Goal: Task Accomplishment & Management: Complete application form

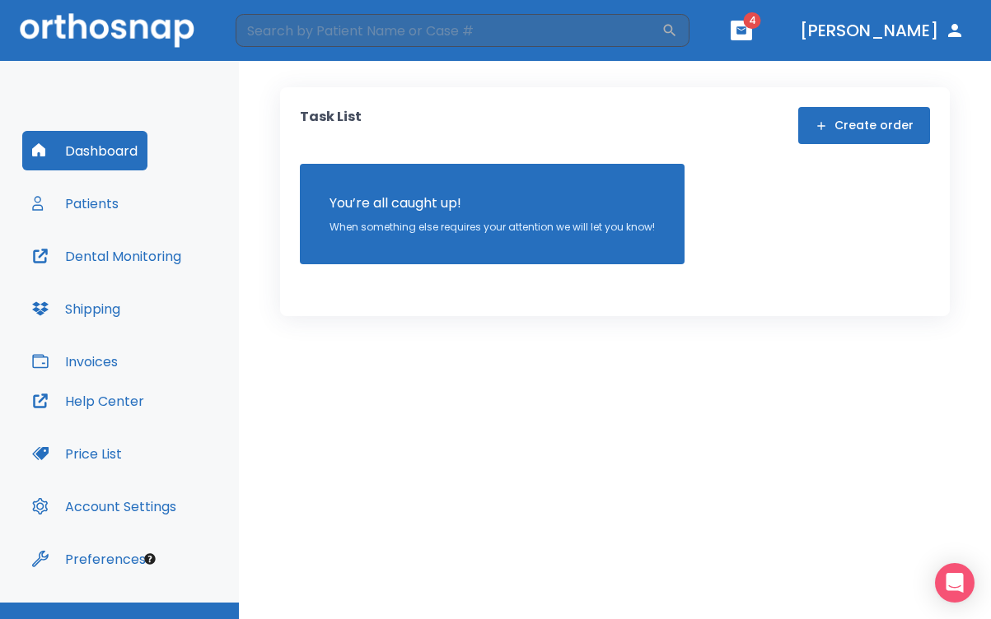
click at [100, 202] on button "Patients" at bounding box center [75, 204] width 106 height 40
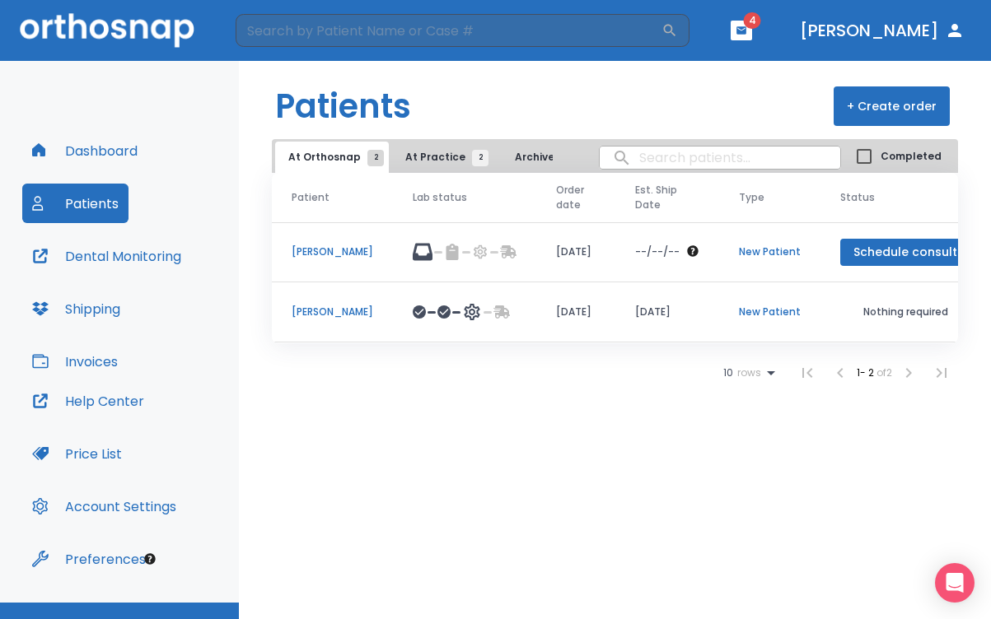
click at [435, 159] on span "At Practice 2" at bounding box center [442, 157] width 75 height 15
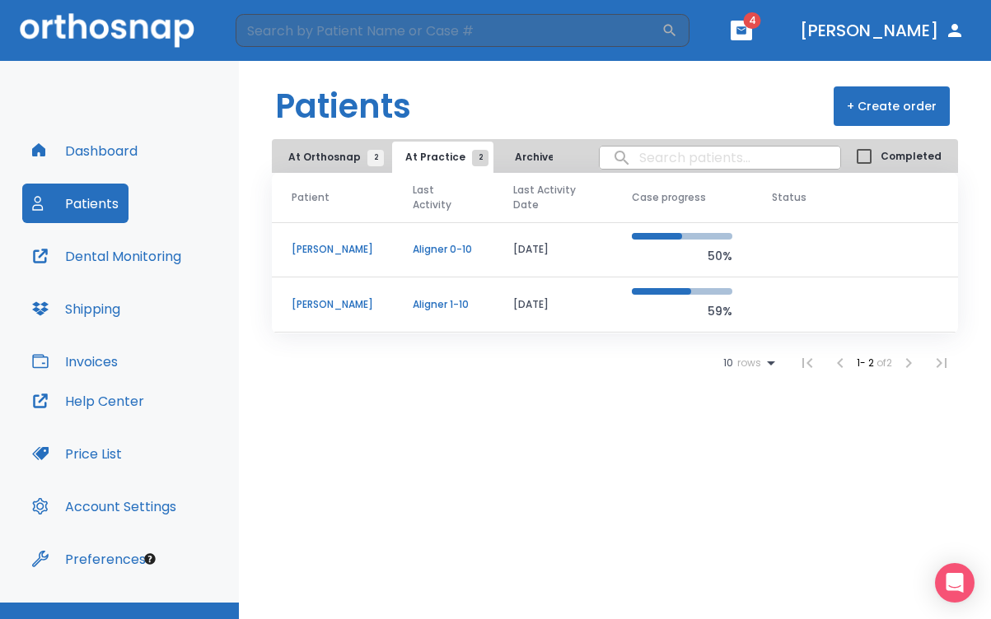
click at [326, 158] on span "At Orthosnap 2" at bounding box center [331, 157] width 87 height 15
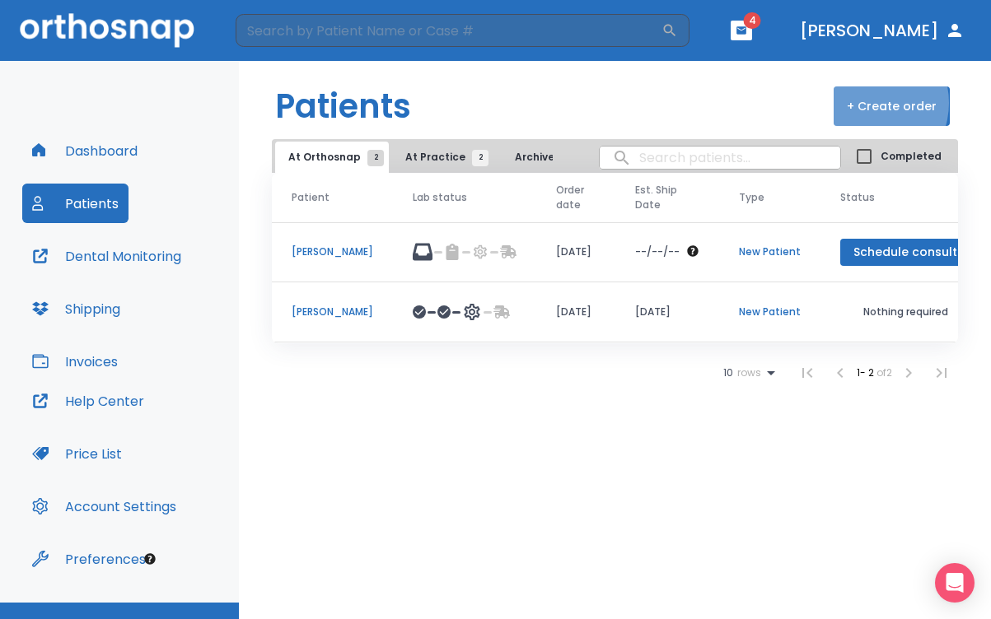
click at [870, 103] on button "+ Create order" at bounding box center [892, 106] width 116 height 40
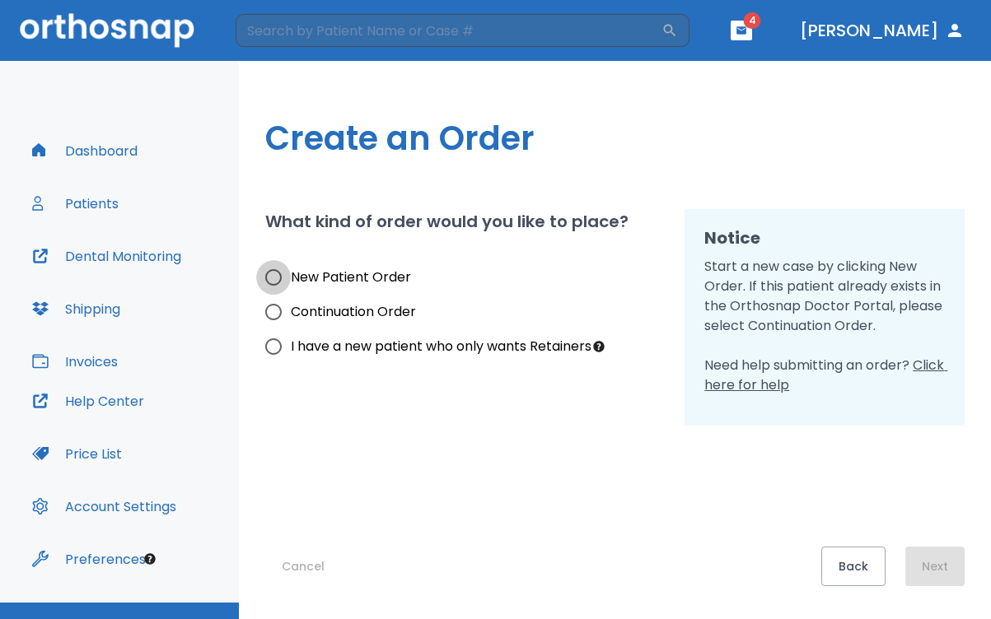
click at [273, 277] on input "New Patient Order" at bounding box center [273, 277] width 35 height 35
radio input "true"
click at [273, 312] on input "Continuation Order" at bounding box center [273, 312] width 35 height 35
radio input "true"
click at [273, 277] on input "New Patient Order" at bounding box center [273, 277] width 35 height 35
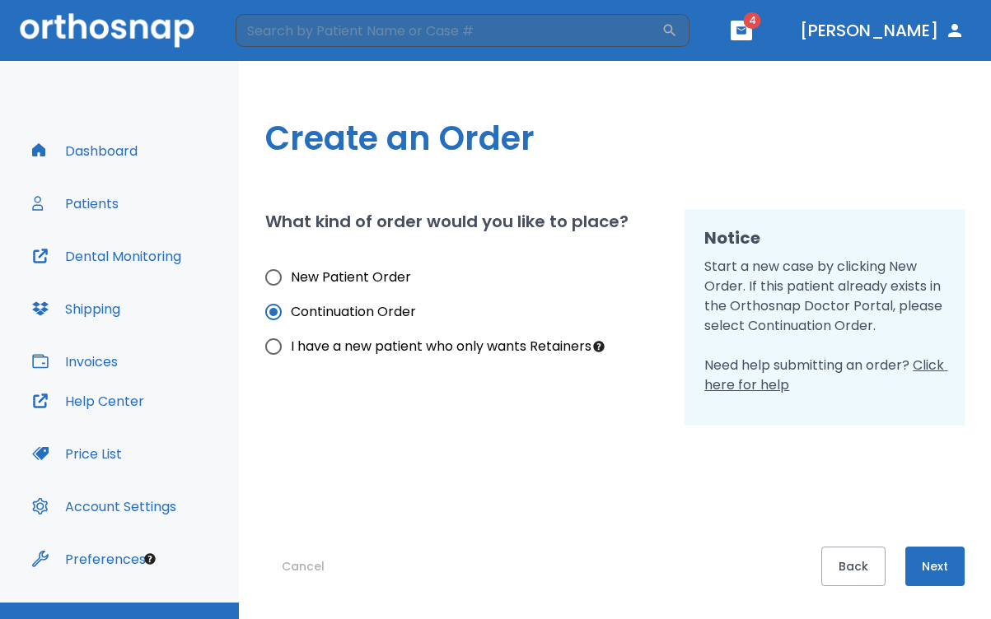
radio input "true"
click at [937, 563] on button "Next" at bounding box center [934, 567] width 59 height 40
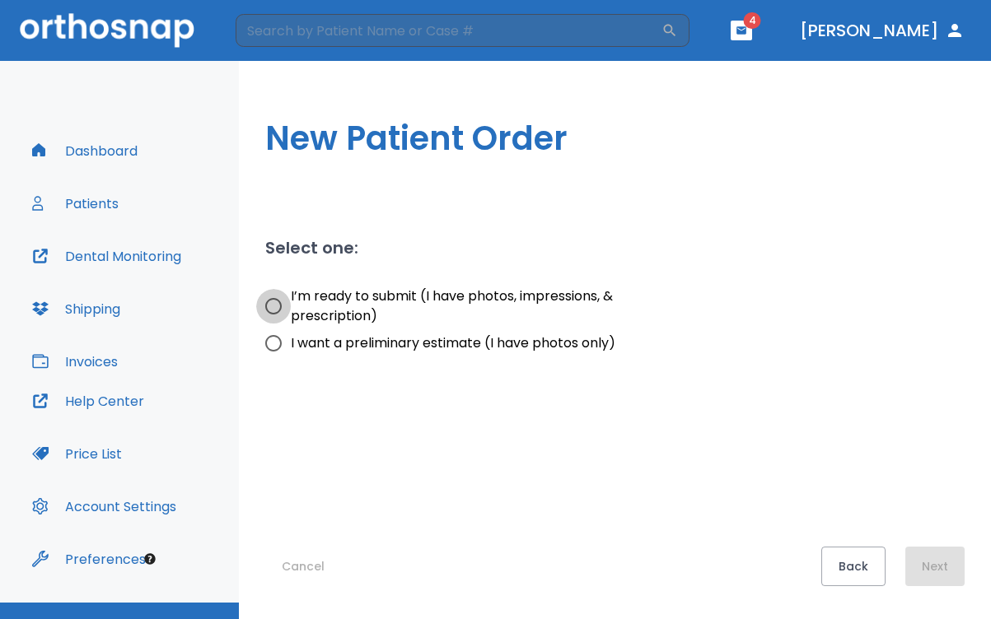
click at [274, 307] on input "I’m ready to submit (I have photos, impressions, & prescription)" at bounding box center [273, 306] width 35 height 35
radio input "true"
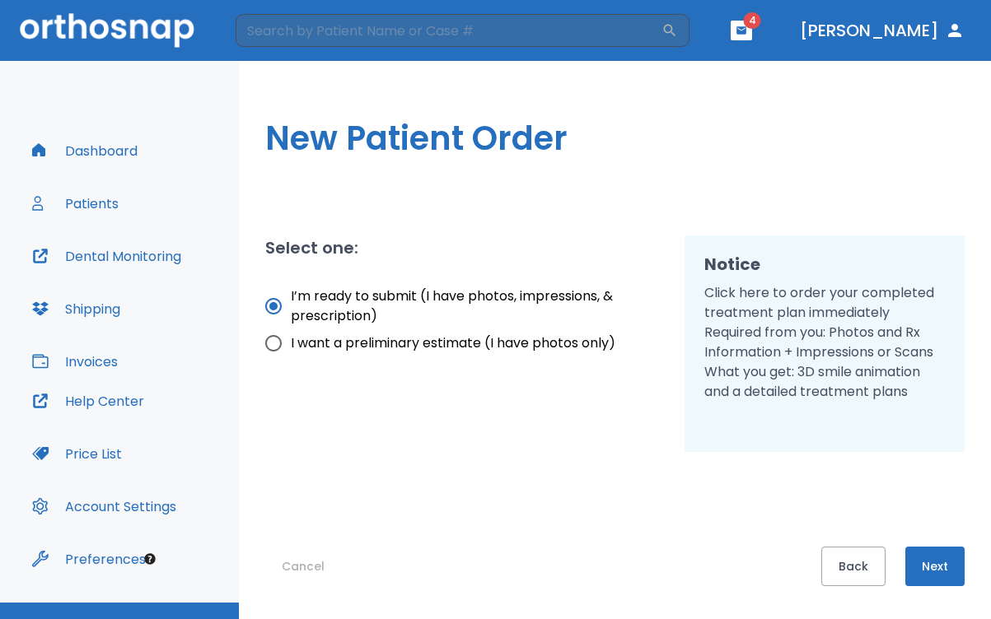
click at [946, 560] on button "Next" at bounding box center [934, 567] width 59 height 40
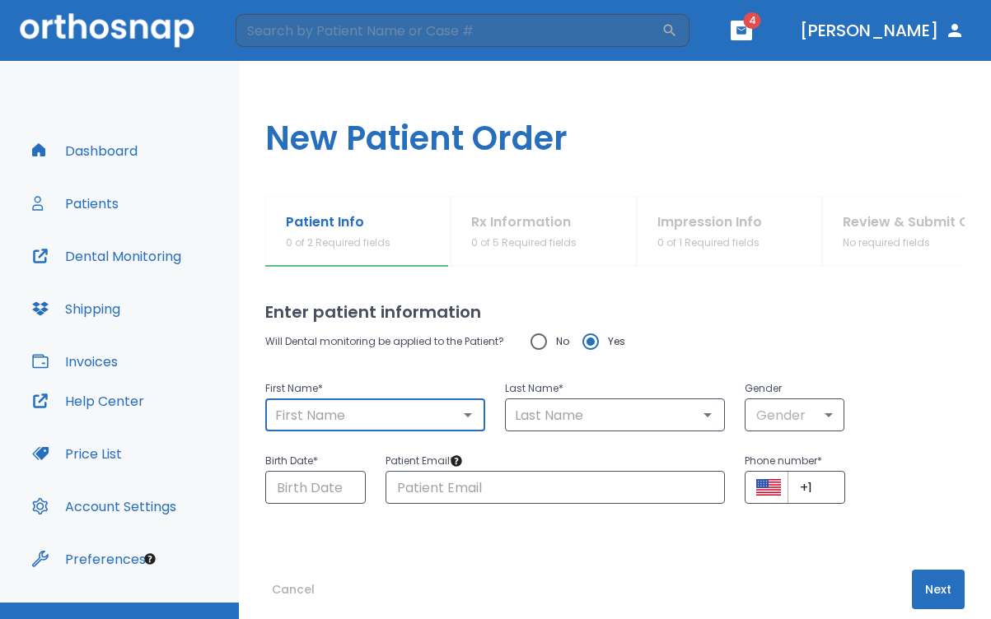
click at [418, 411] on input "text" at bounding box center [375, 415] width 210 height 23
type input "[PERSON_NAME]"
type input "Napoleon"
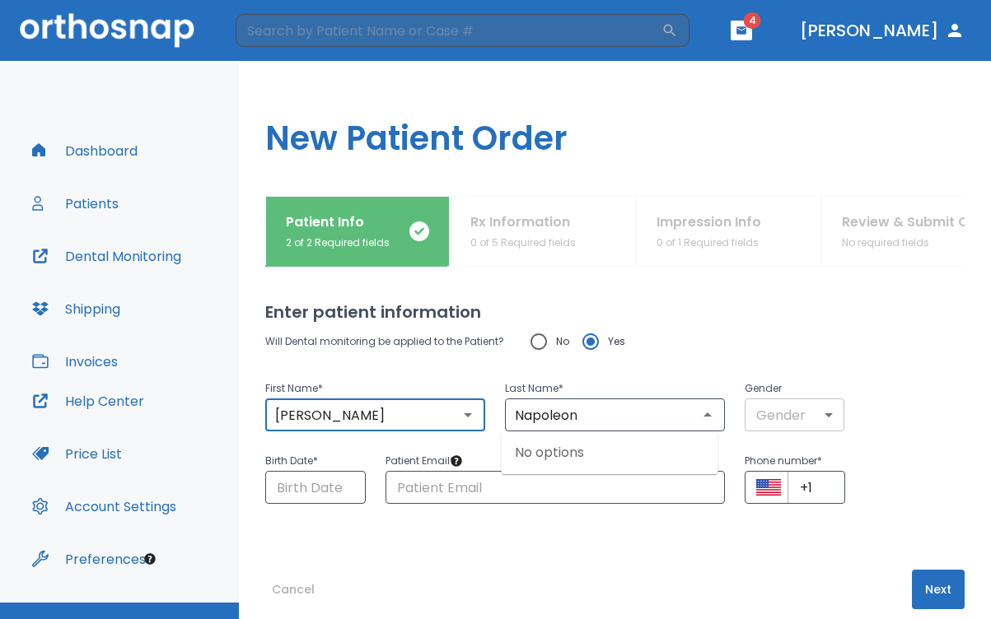
type input "[PERSON_NAME]"
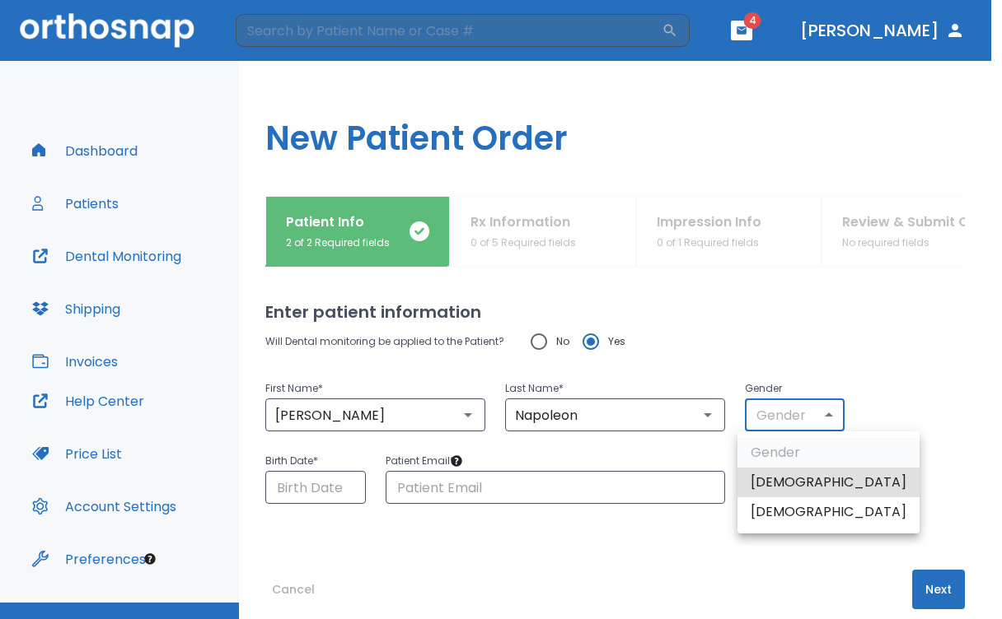
click at [766, 427] on body "​ 4 [PERSON_NAME] Dashboard Patients Dental Monitoring Shipping Invoices Help C…" at bounding box center [501, 309] width 1002 height 619
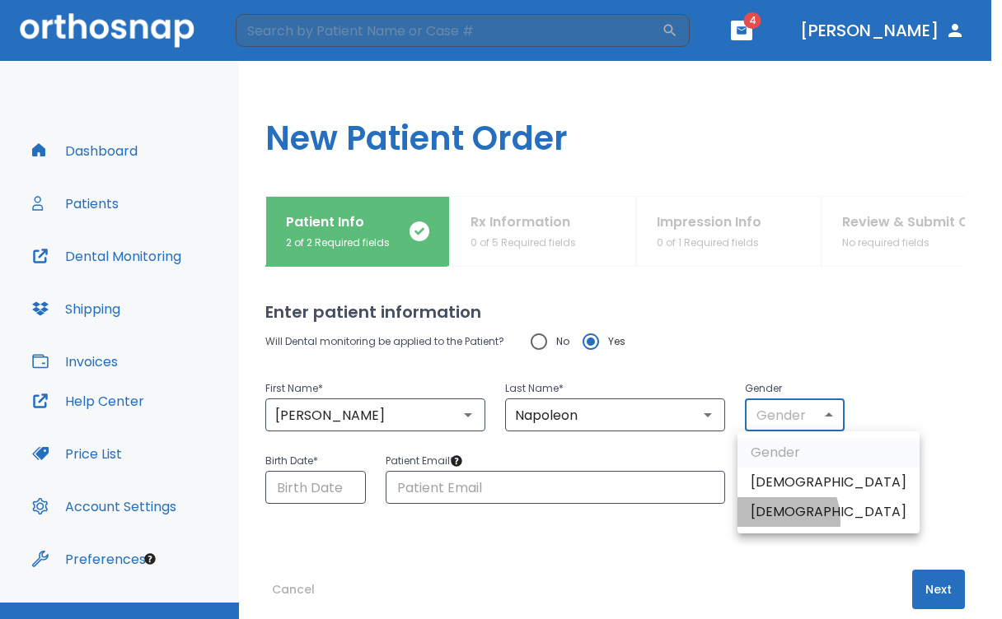
click at [764, 521] on li "[DEMOGRAPHIC_DATA]" at bounding box center [828, 513] width 182 height 30
type input "0"
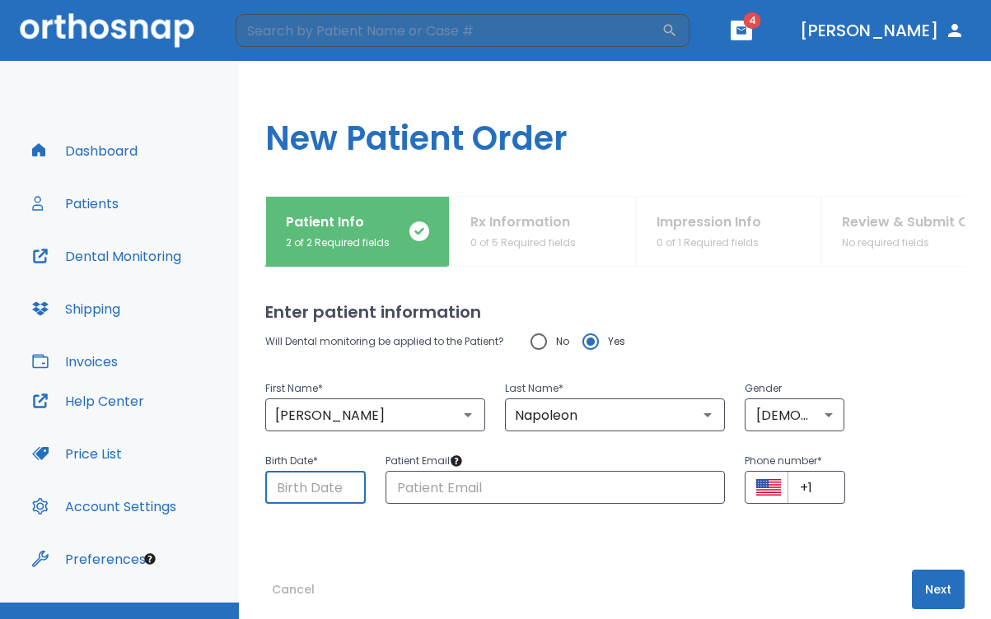
click at [292, 493] on input "Choose date" at bounding box center [315, 487] width 100 height 33
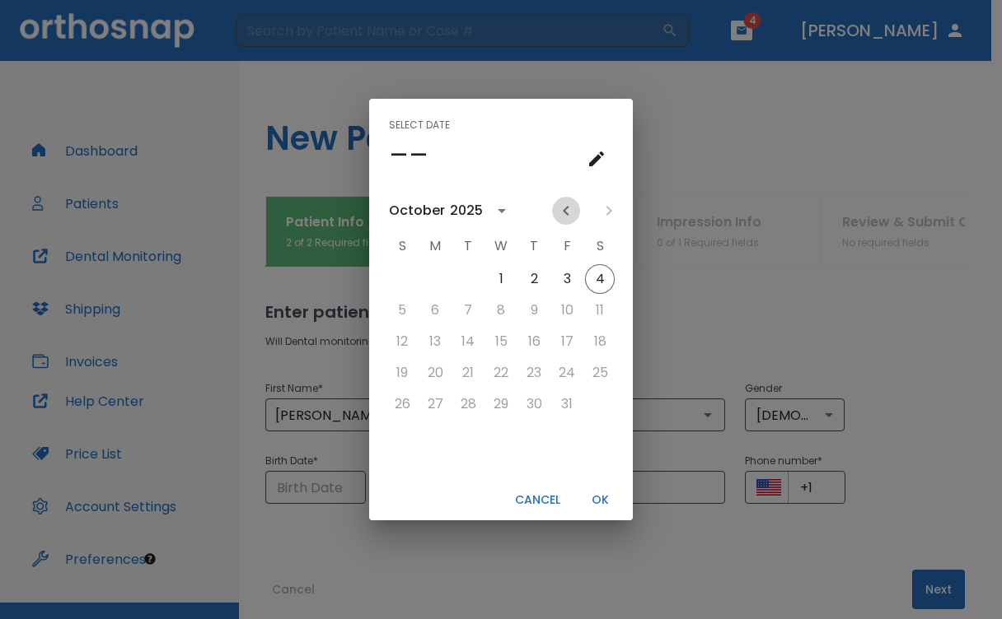
click at [558, 212] on icon "Previous month" at bounding box center [566, 211] width 20 height 20
click at [398, 157] on h4 "––" at bounding box center [409, 155] width 40 height 35
click at [565, 212] on icon "Previous month" at bounding box center [566, 211] width 6 height 10
click at [467, 213] on icon "calendar view is open, switch to year view" at bounding box center [473, 211] width 20 height 20
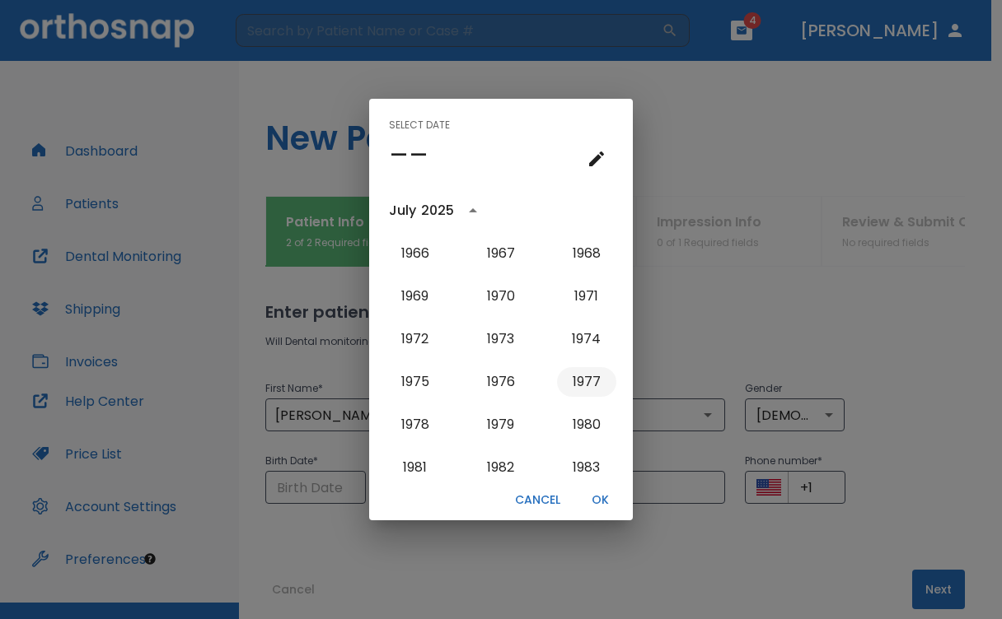
scroll to position [939, 0]
click at [403, 421] on button "1978" at bounding box center [414, 426] width 59 height 30
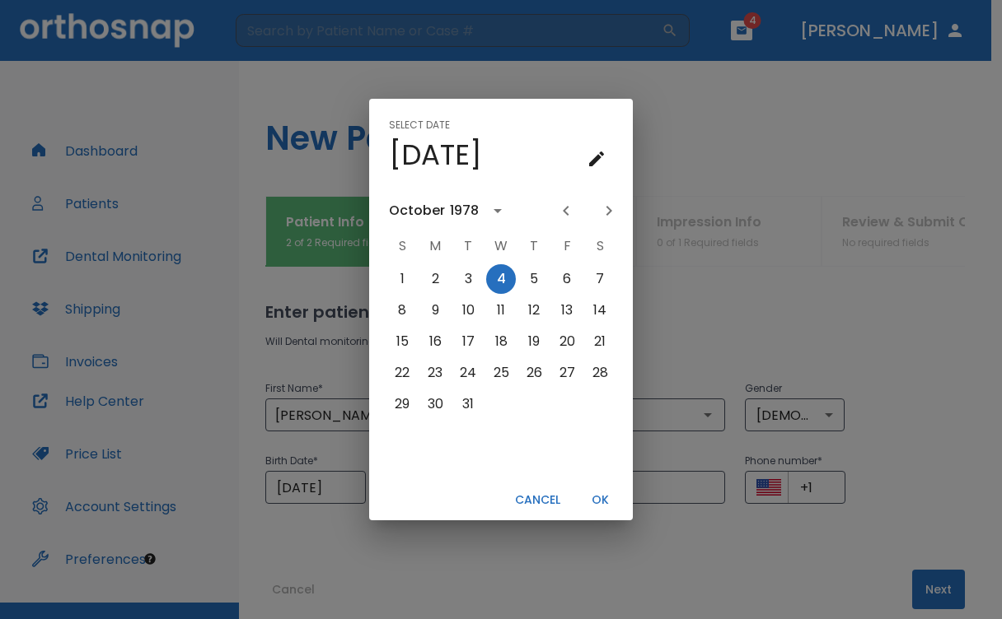
scroll to position [0, 0]
click at [562, 208] on icon "Previous month" at bounding box center [566, 211] width 20 height 20
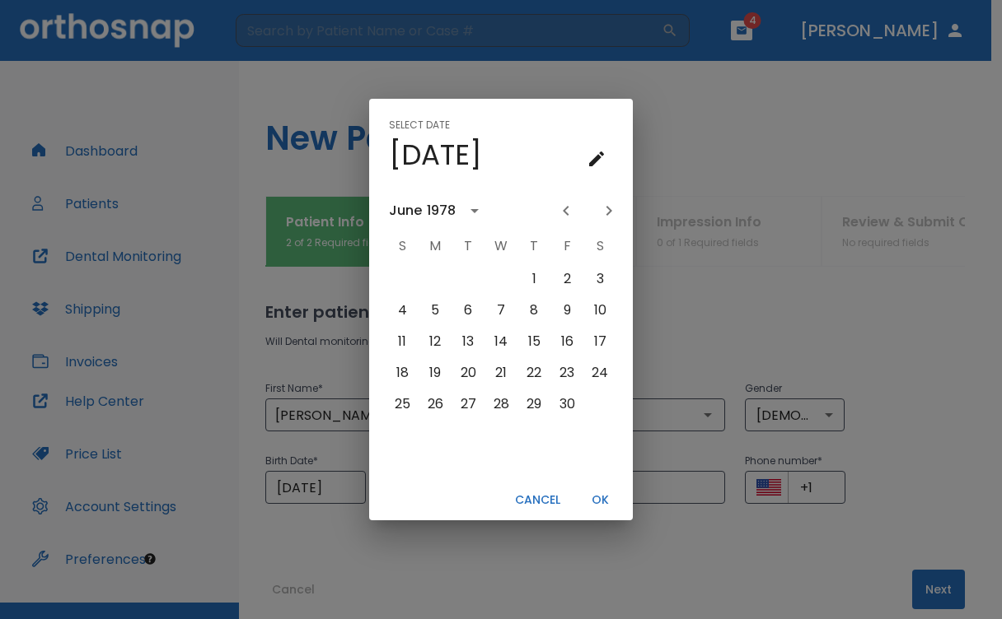
click at [562, 208] on icon "Previous month" at bounding box center [566, 211] width 20 height 20
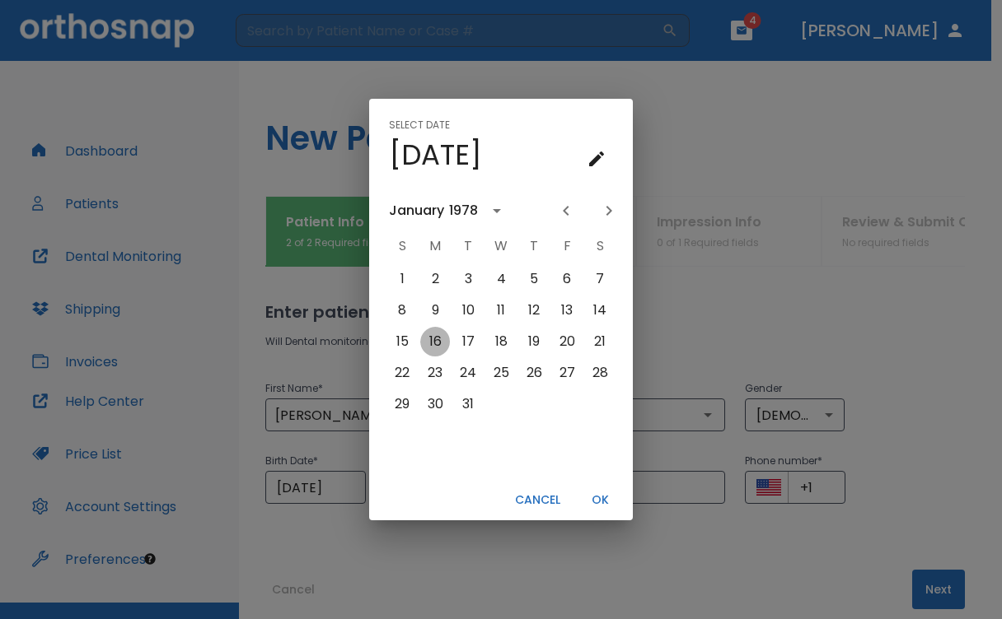
click at [438, 339] on button "16" at bounding box center [435, 342] width 30 height 30
type input "[DATE]"
click at [597, 498] on button "OK" at bounding box center [599, 500] width 53 height 27
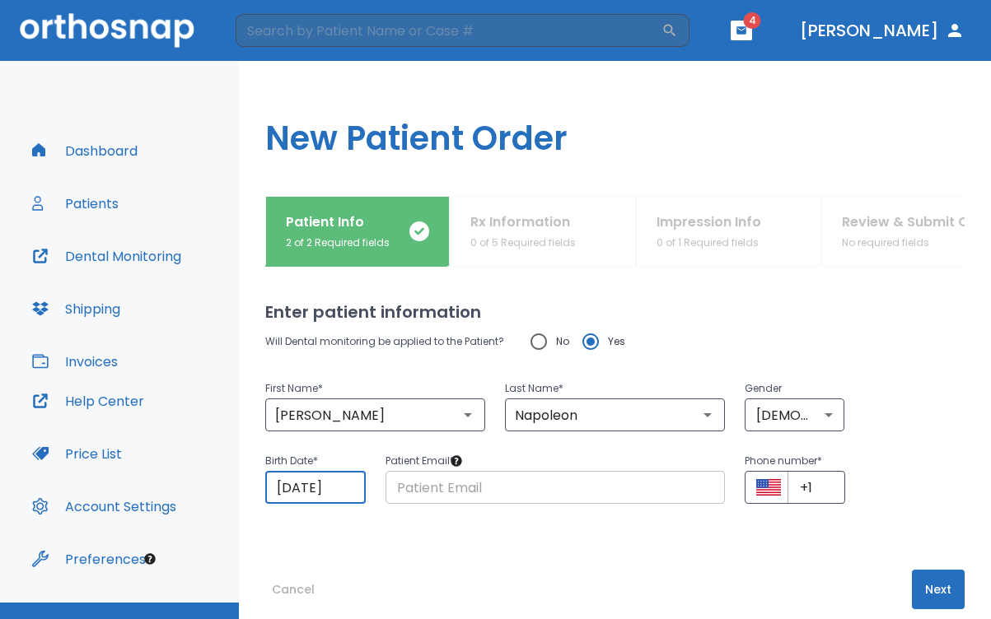
click at [520, 488] on input "text" at bounding box center [555, 487] width 340 height 33
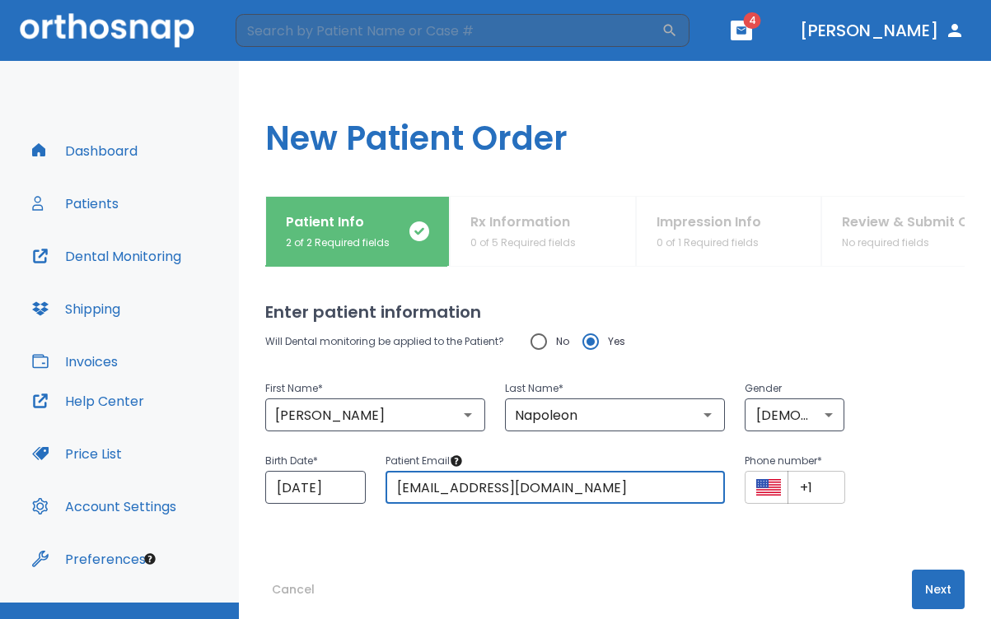
type input "[EMAIL_ADDRESS][DOMAIN_NAME]"
click at [765, 476] on button "Select country" at bounding box center [768, 487] width 25 height 25
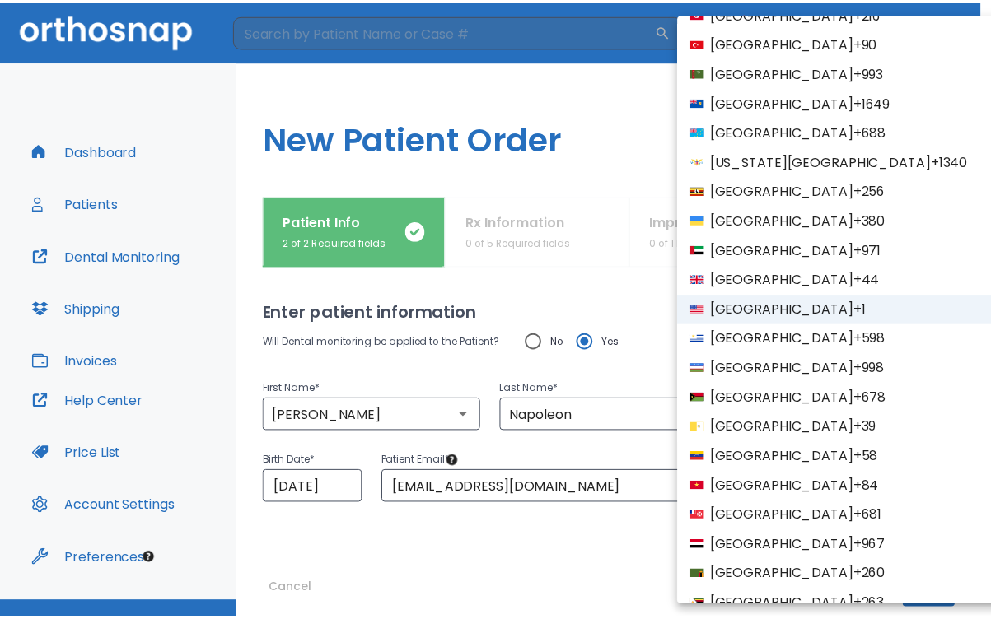
scroll to position [6342, 0]
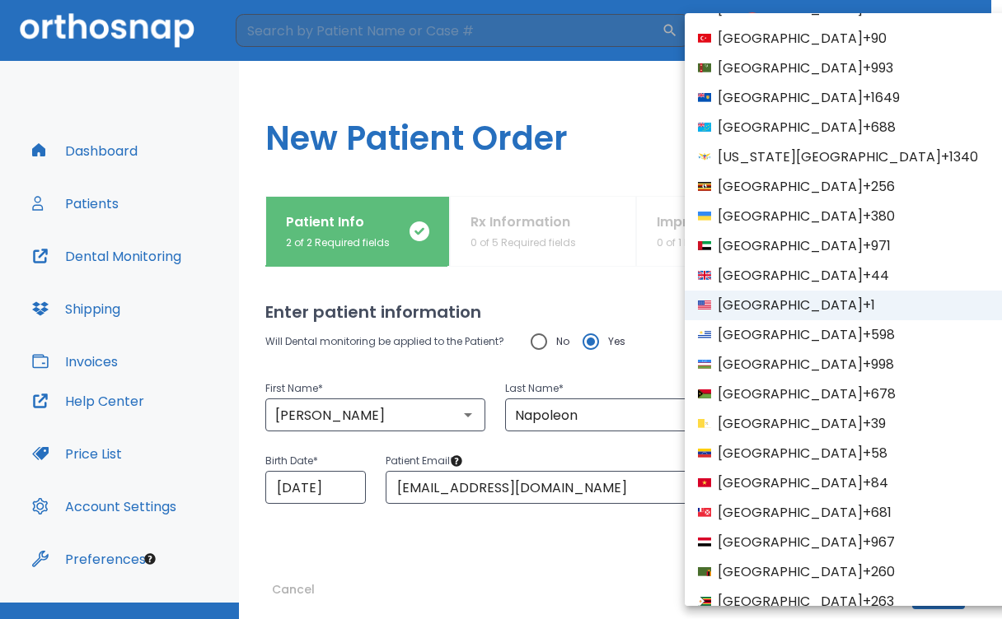
click at [760, 300] on span "[GEOGRAPHIC_DATA]" at bounding box center [789, 306] width 145 height 20
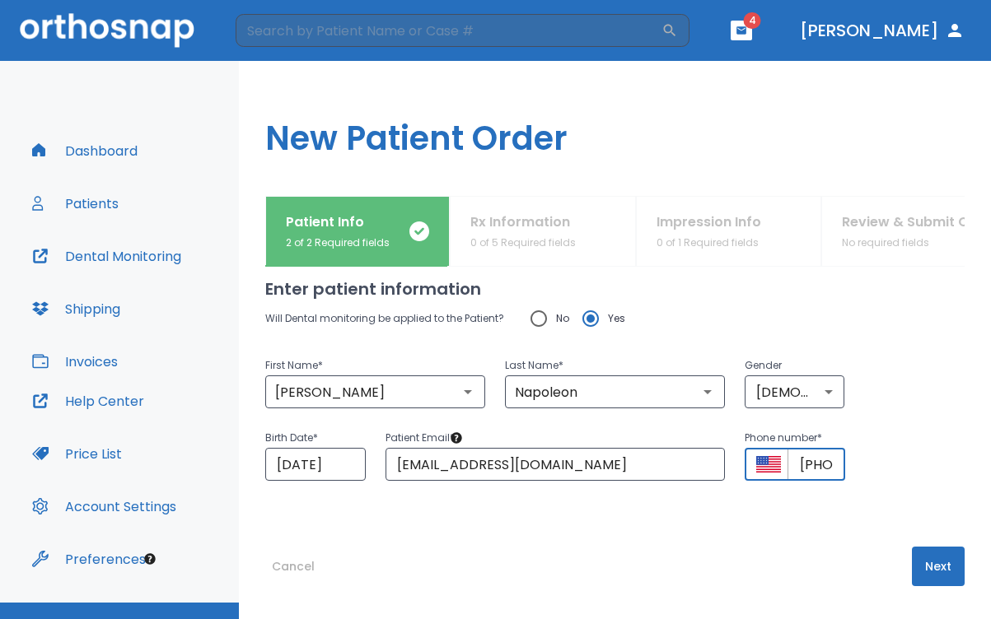
scroll to position [23, 0]
type input "[PHONE_NUMBER]"
click at [763, 566] on div "Cancel Next" at bounding box center [614, 583] width 699 height 72
click at [924, 562] on button "Next" at bounding box center [938, 567] width 53 height 40
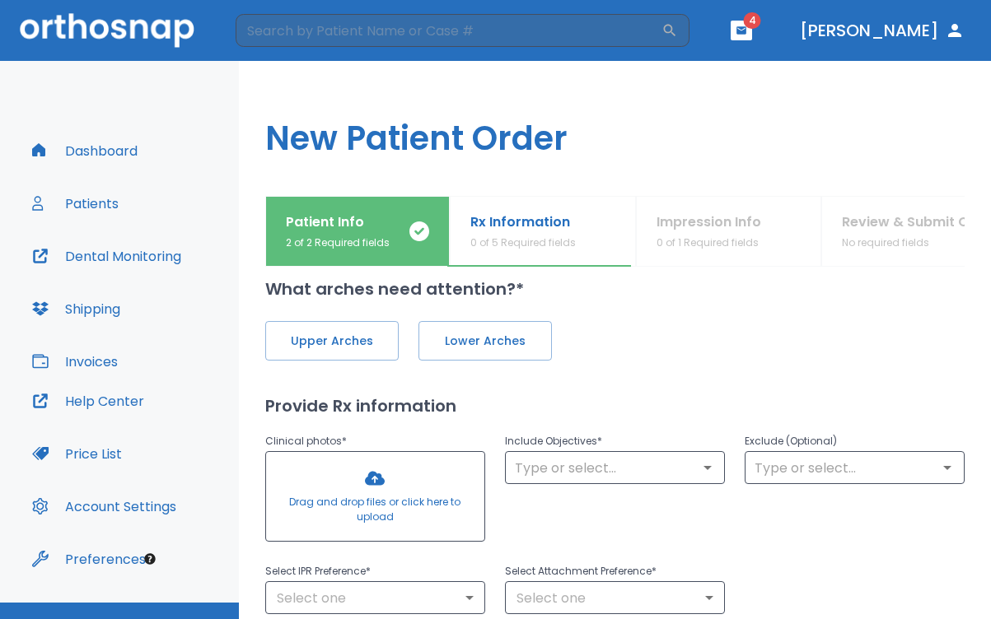
scroll to position [0, 0]
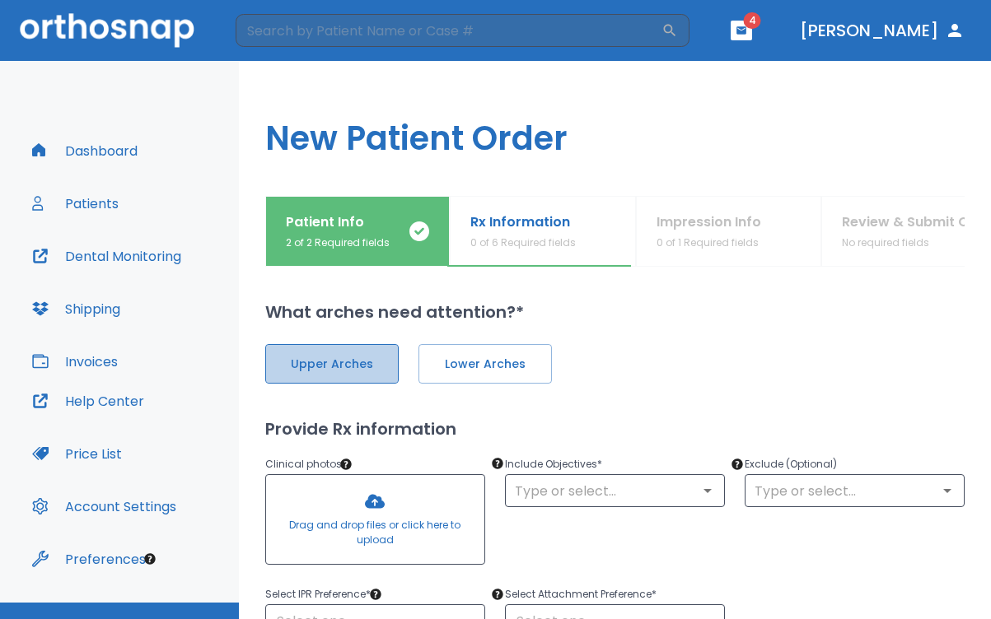
click at [348, 360] on span "Upper Arches" at bounding box center [332, 364] width 99 height 17
click at [465, 370] on span "Lower Arches" at bounding box center [483, 364] width 99 height 17
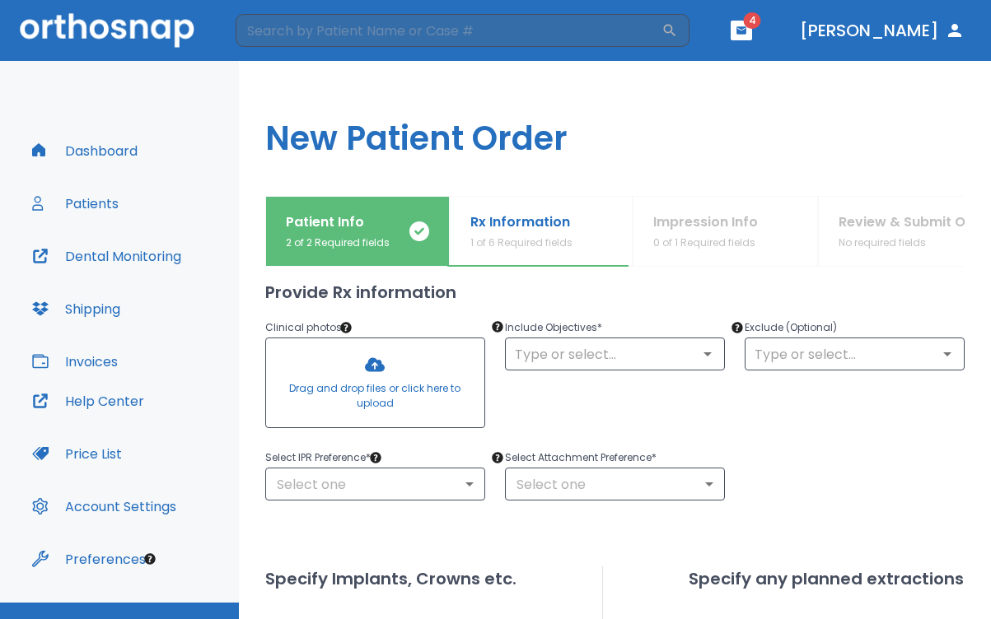
scroll to position [138, 0]
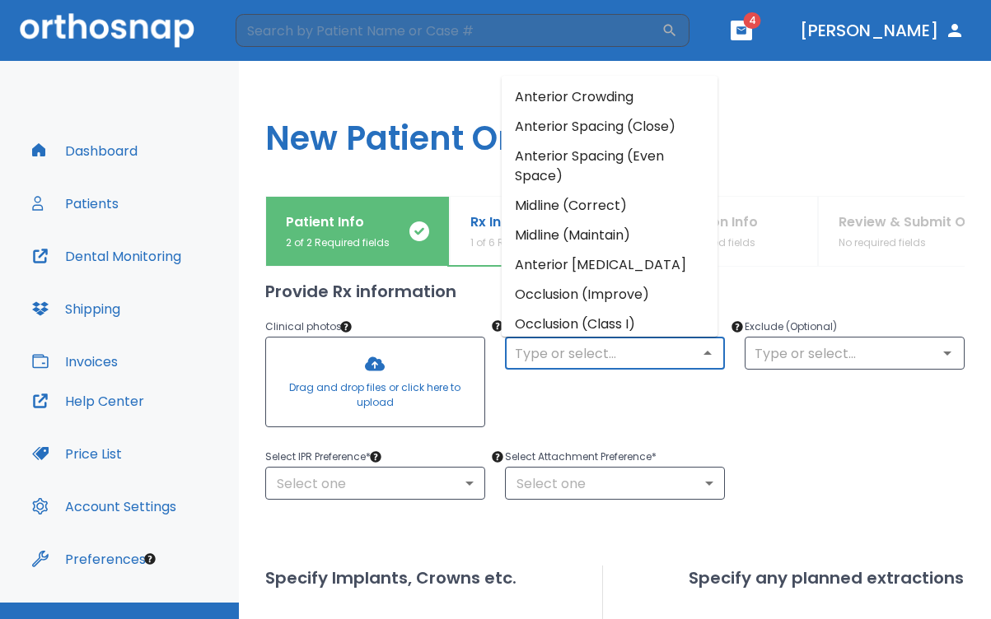
click at [549, 360] on input "text" at bounding box center [615, 353] width 210 height 23
click at [576, 208] on li "Midline (Correct)" at bounding box center [610, 206] width 217 height 30
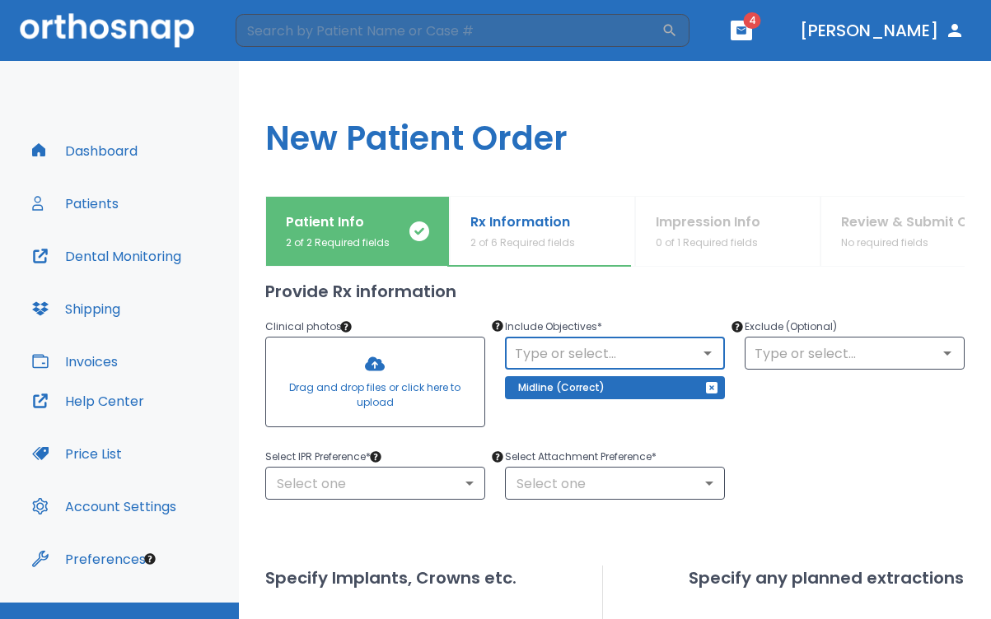
click at [614, 362] on input "text" at bounding box center [615, 353] width 210 height 23
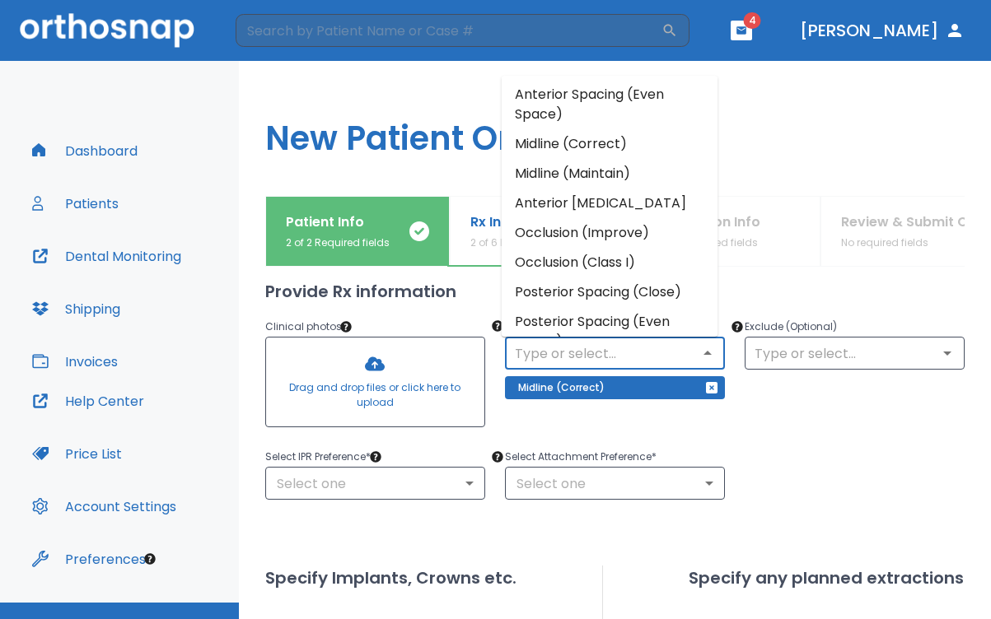
scroll to position [72, 0]
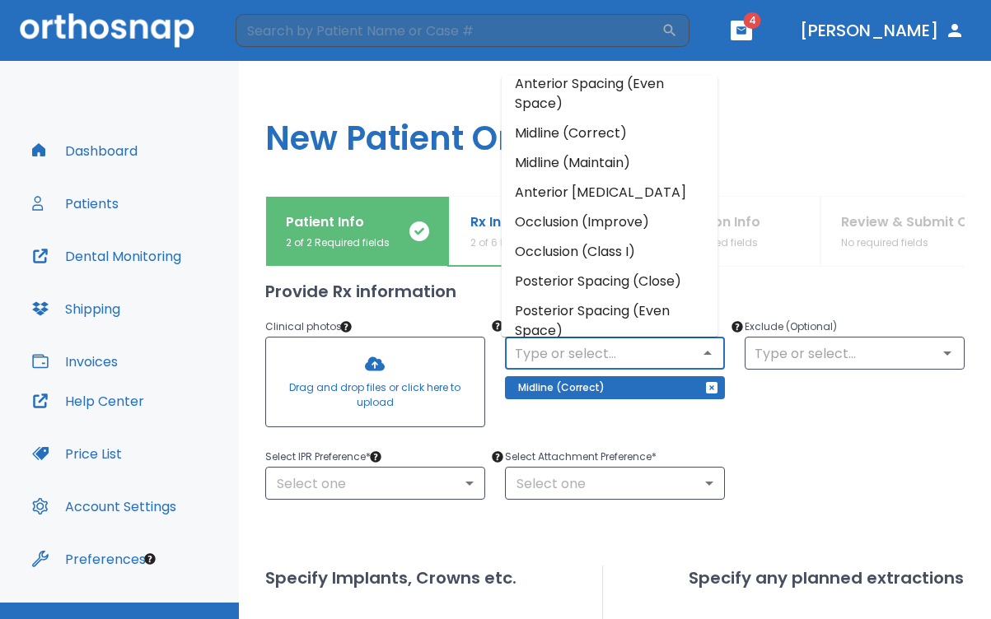
click at [605, 222] on li "Occlusion (Improve)" at bounding box center [610, 223] width 217 height 30
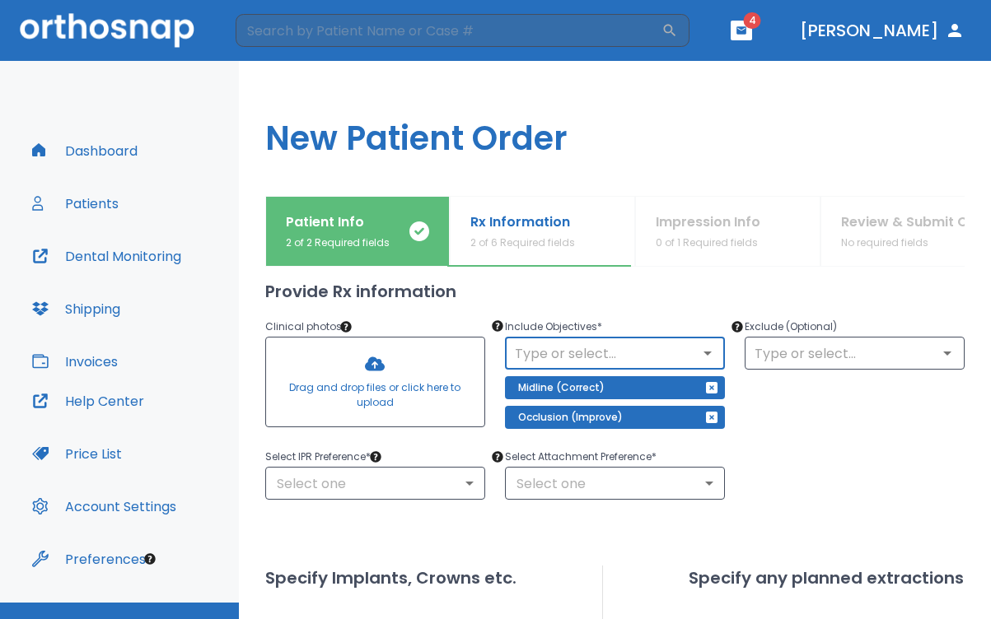
click at [634, 357] on input "text" at bounding box center [615, 353] width 210 height 23
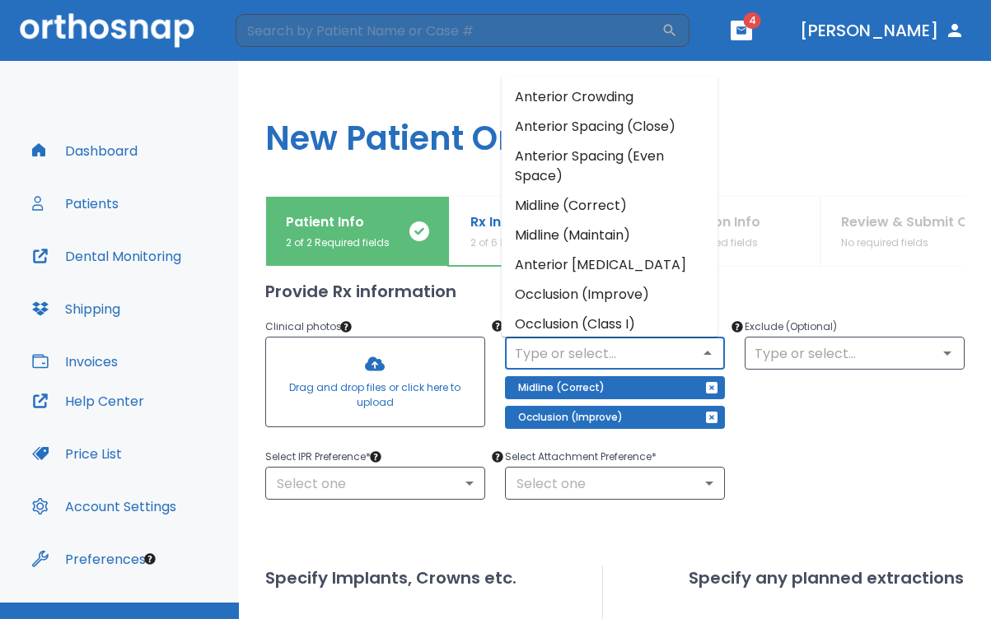
scroll to position [0, 0]
click at [586, 129] on li "Anterior Spacing (Close)" at bounding box center [610, 127] width 217 height 30
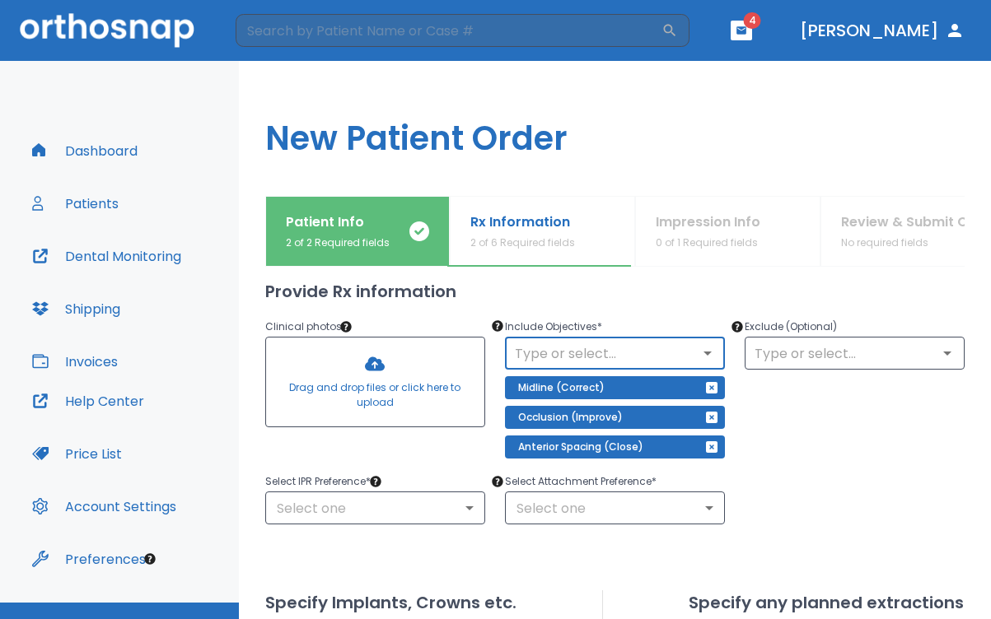
click at [577, 353] on input "text" at bounding box center [615, 353] width 210 height 23
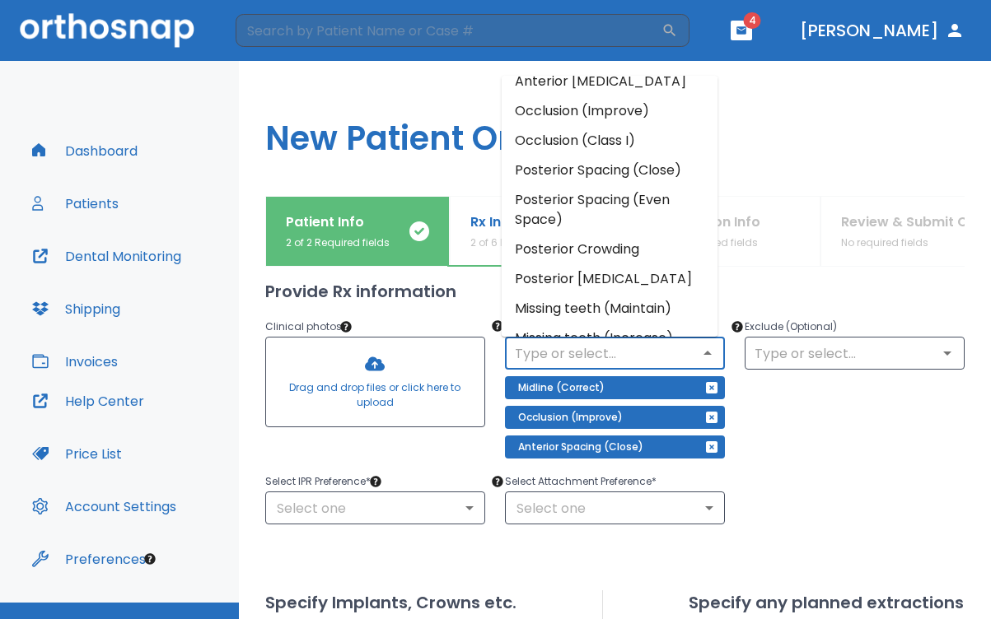
scroll to position [167, 0]
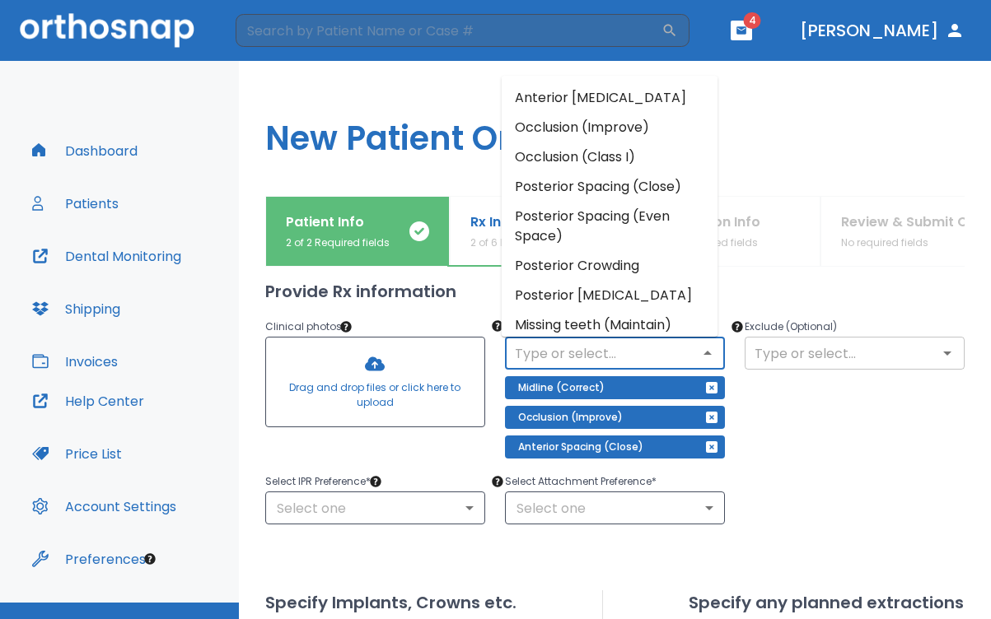
click at [757, 359] on input "text" at bounding box center [855, 353] width 210 height 23
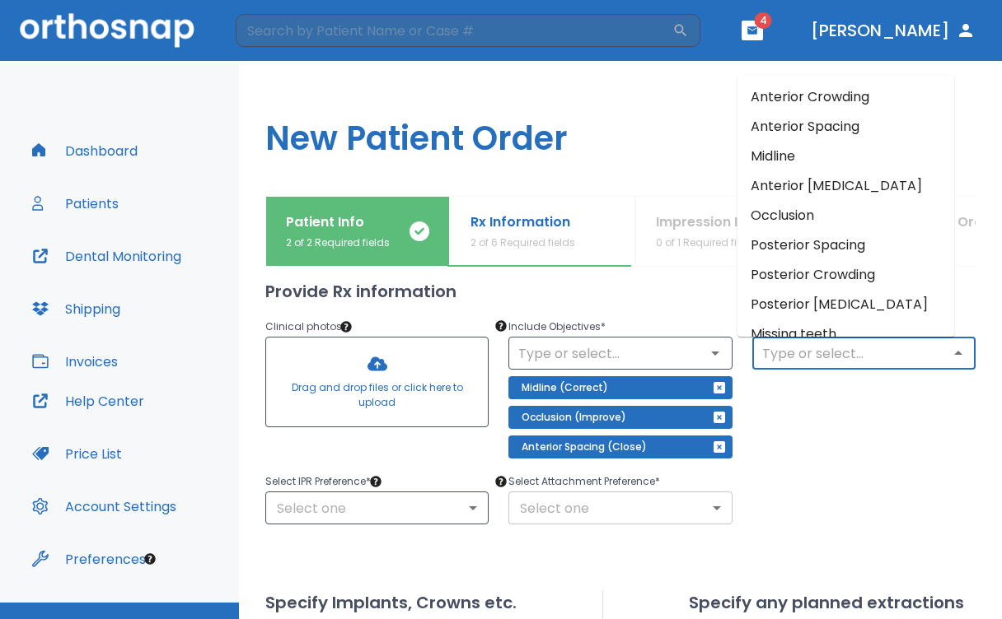
click at [633, 513] on body "​ 4 [PERSON_NAME] Dashboard Patients Dental Monitoring Shipping Invoices Help C…" at bounding box center [501, 309] width 1002 height 619
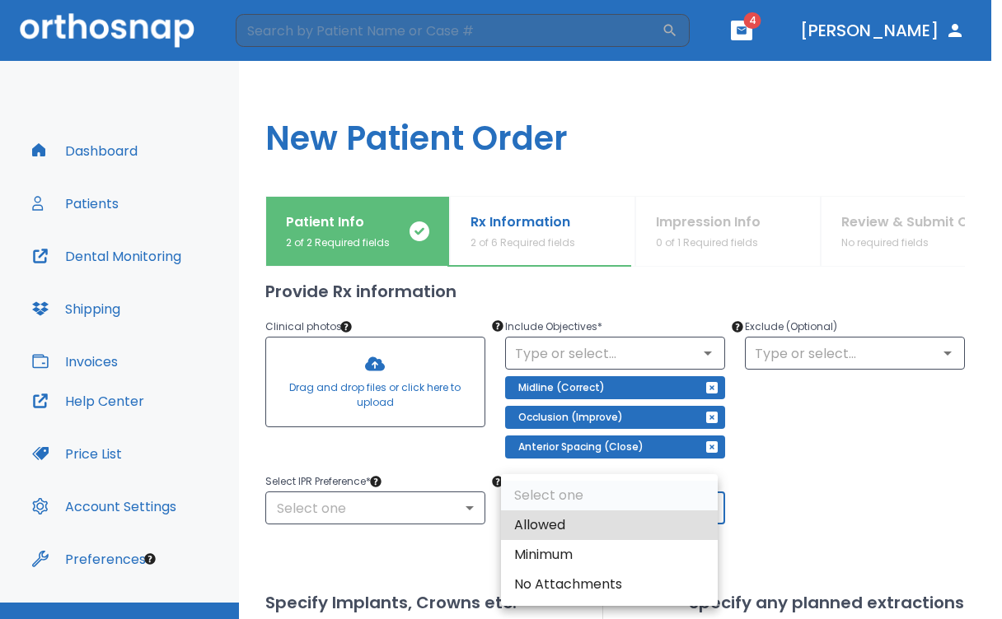
click at [632, 513] on li "Allowed" at bounding box center [609, 526] width 217 height 30
type input "1"
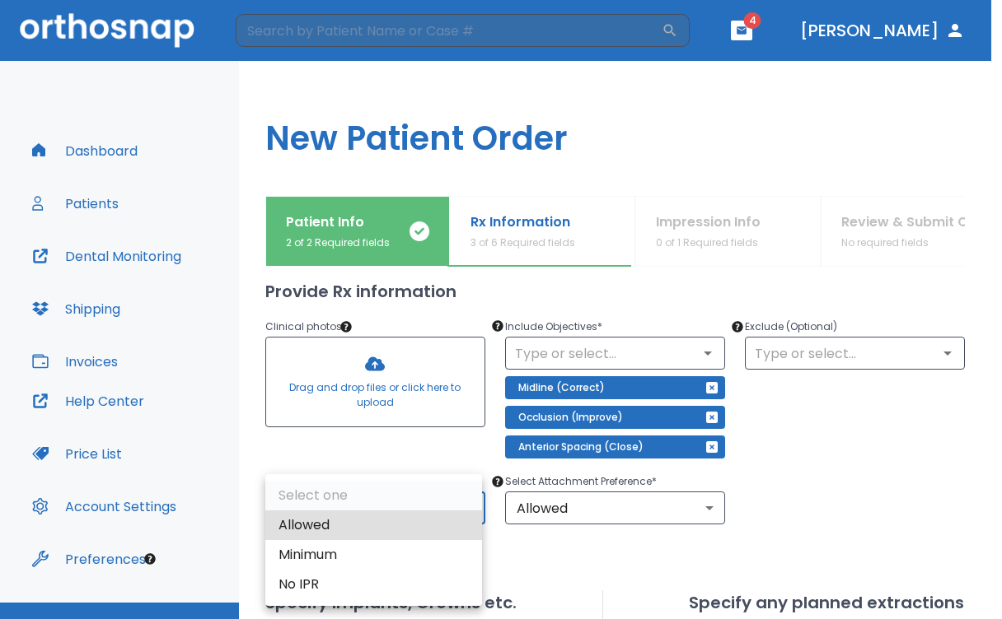
click at [444, 499] on body "​ 4 [PERSON_NAME] Dashboard Patients Dental Monitoring Shipping Invoices Help C…" at bounding box center [501, 309] width 1002 height 619
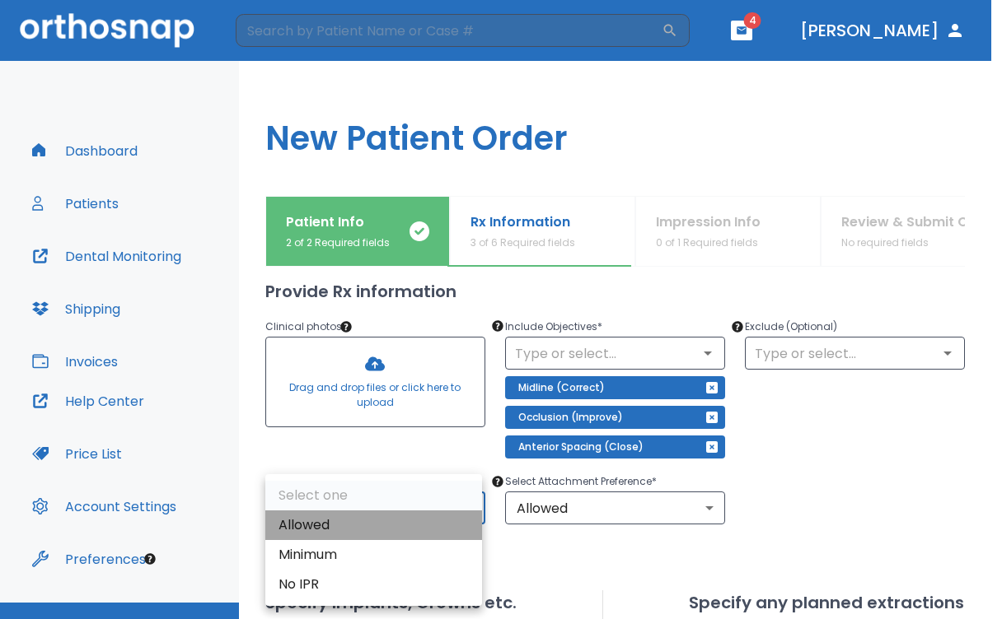
click at [428, 522] on li "Allowed" at bounding box center [373, 526] width 217 height 30
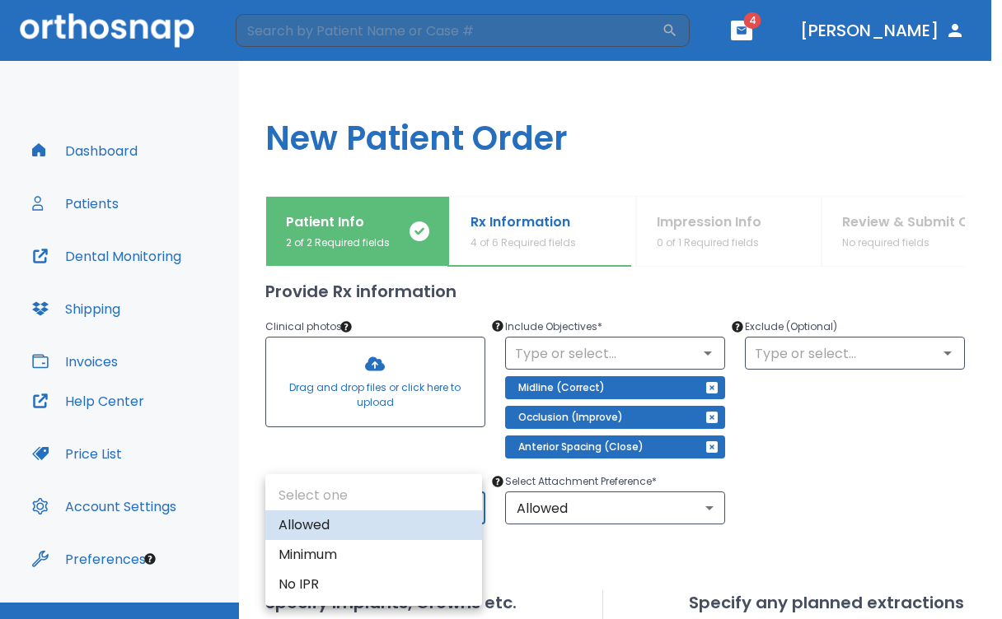
click at [418, 514] on body "​ 4 [PERSON_NAME] Dashboard Patients Dental Monitoring Shipping Invoices Help C…" at bounding box center [501, 309] width 1002 height 619
click at [406, 548] on li "Minimum" at bounding box center [373, 555] width 217 height 30
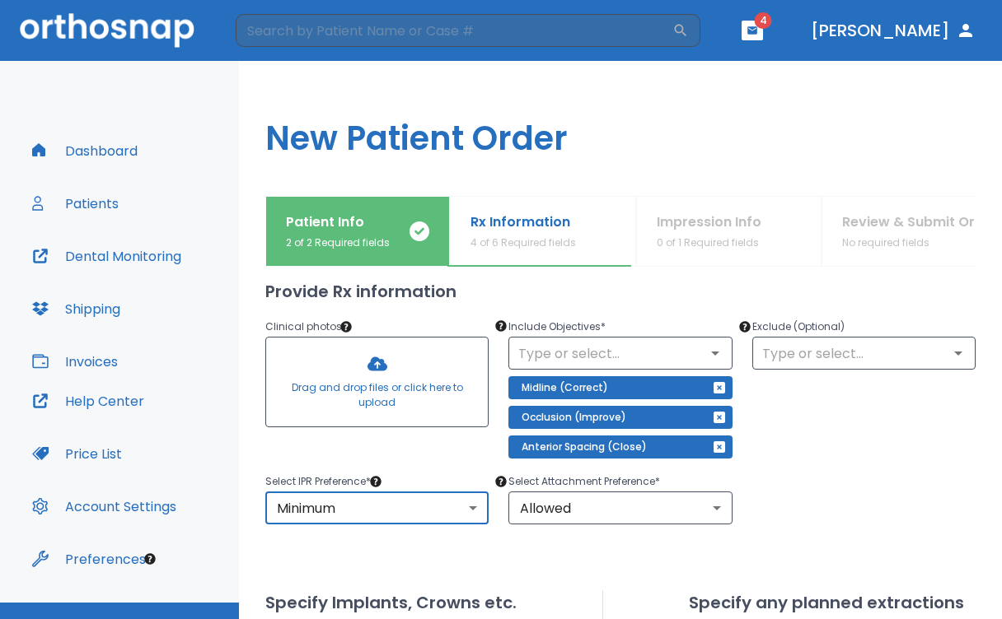
type input "2"
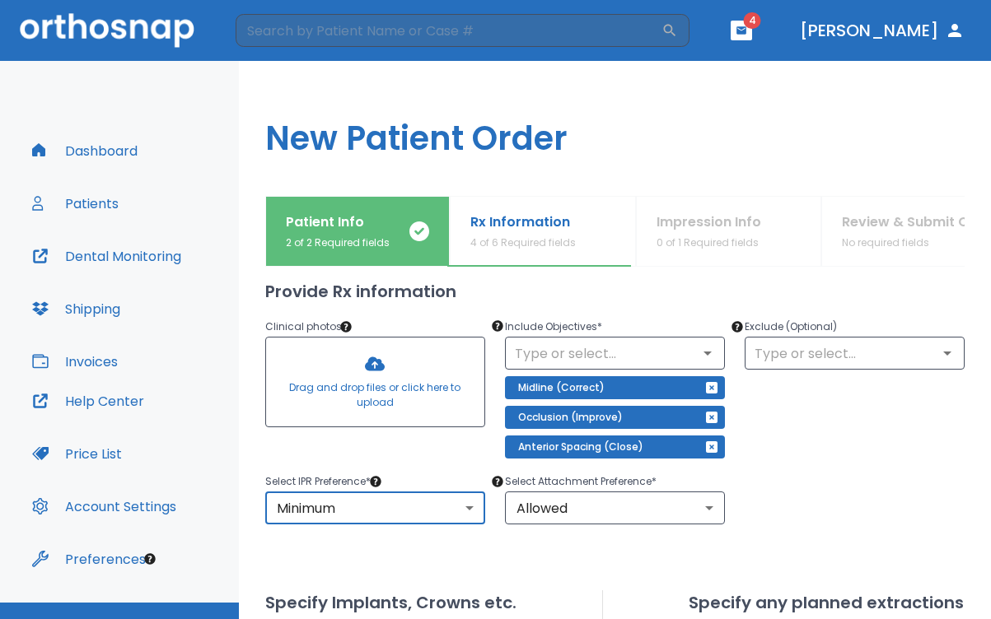
click at [372, 362] on div at bounding box center [375, 382] width 218 height 89
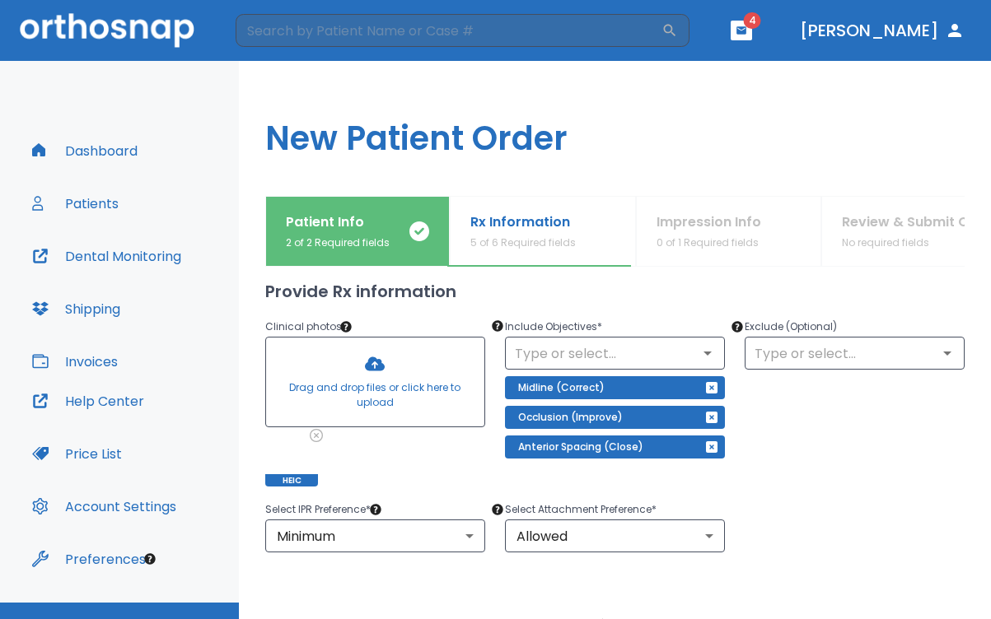
click at [375, 365] on div at bounding box center [375, 382] width 218 height 89
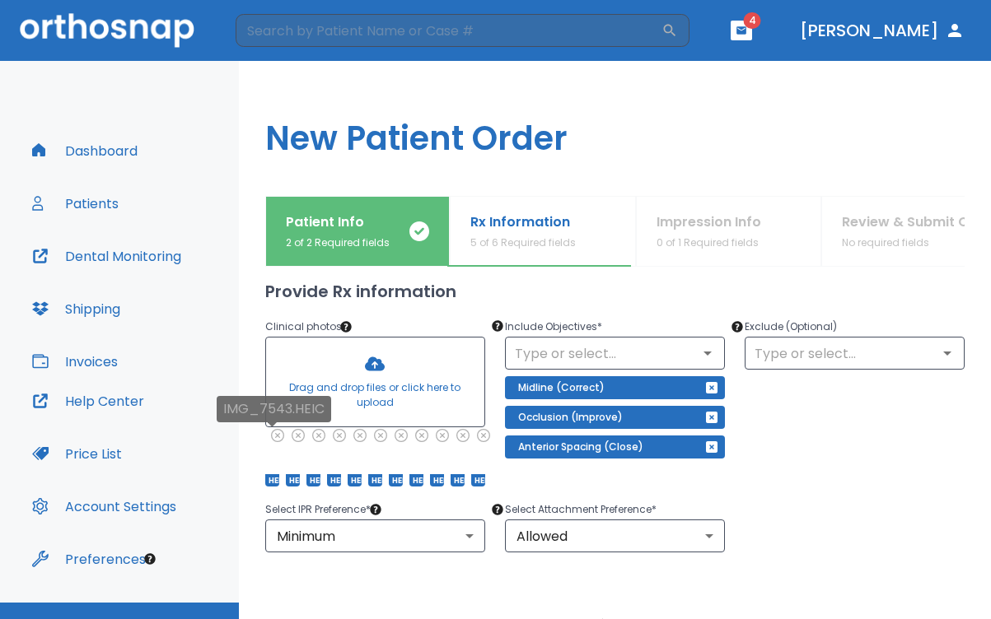
click at [279, 480] on span "HEIC" at bounding box center [272, 480] width 14 height 12
click at [273, 479] on span "HEIC" at bounding box center [272, 480] width 14 height 12
click at [271, 484] on span "HEIC" at bounding box center [272, 480] width 14 height 12
click at [289, 481] on span "HEIC" at bounding box center [293, 480] width 14 height 12
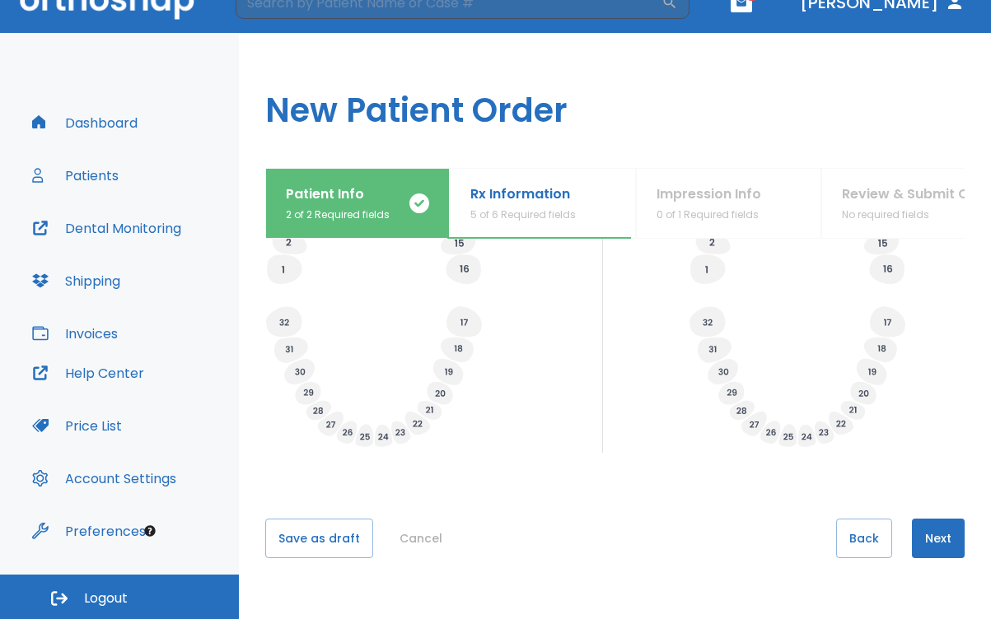
scroll to position [679, 0]
click at [939, 531] on button "Next" at bounding box center [938, 539] width 53 height 40
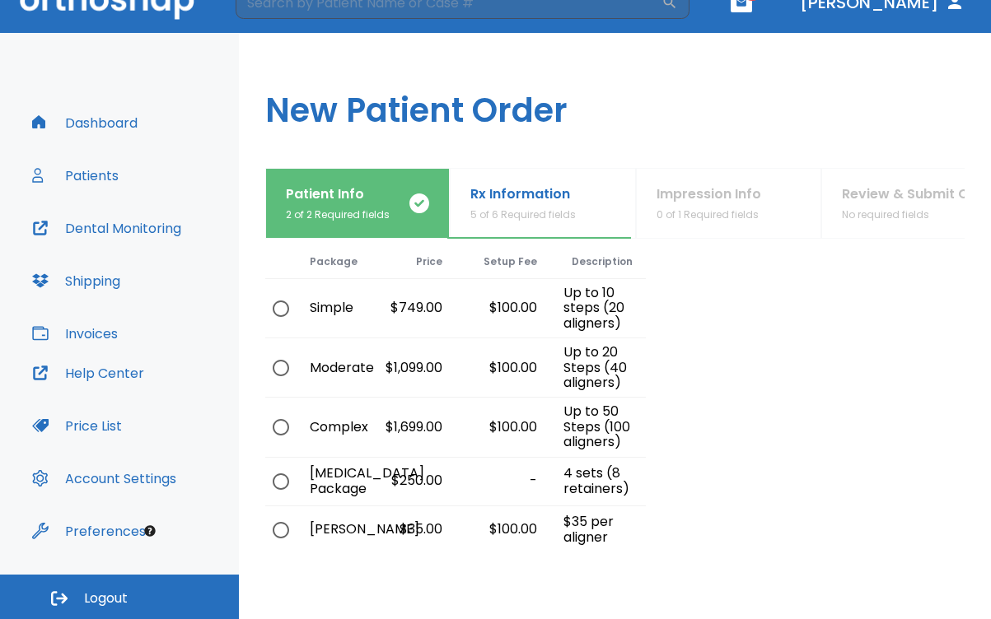
scroll to position [60, 0]
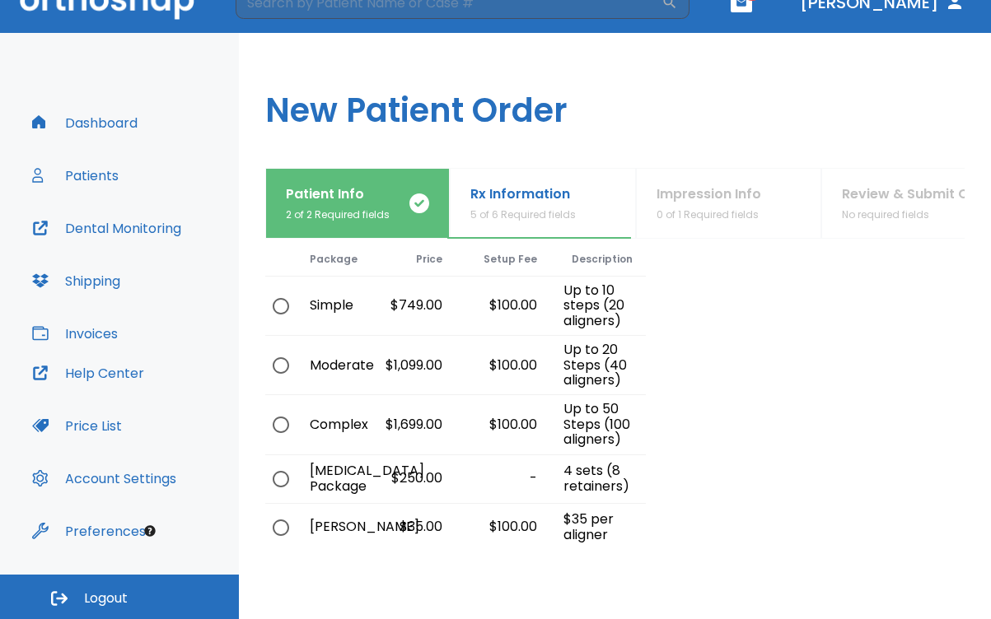
click at [277, 368] on input "radio" at bounding box center [281, 365] width 35 height 35
radio input "true"
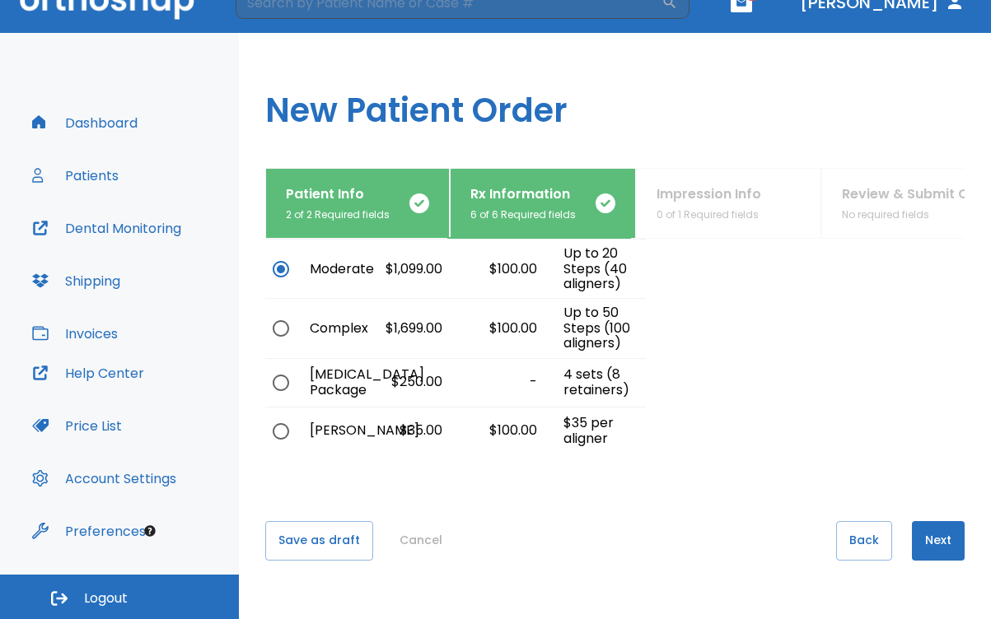
scroll to position [156, 0]
click at [929, 537] on button "Next" at bounding box center [938, 542] width 53 height 40
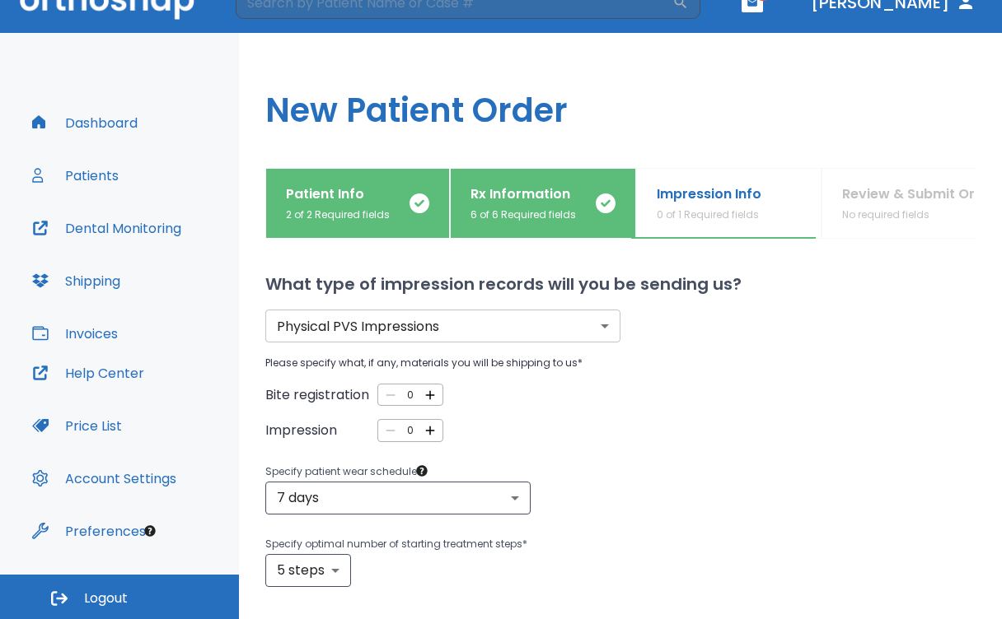
click at [596, 328] on body "​ 4 [PERSON_NAME] Dashboard Patients Dental Monitoring Shipping Invoices Help C…" at bounding box center [501, 281] width 1002 height 619
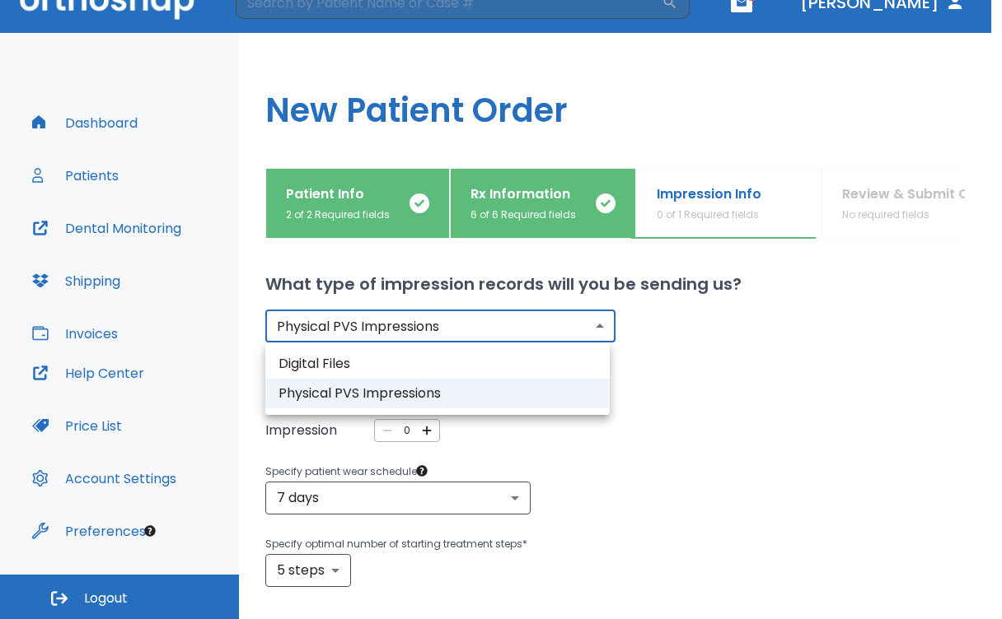
click at [554, 395] on li "Physical PVS Impressions" at bounding box center [437, 394] width 344 height 30
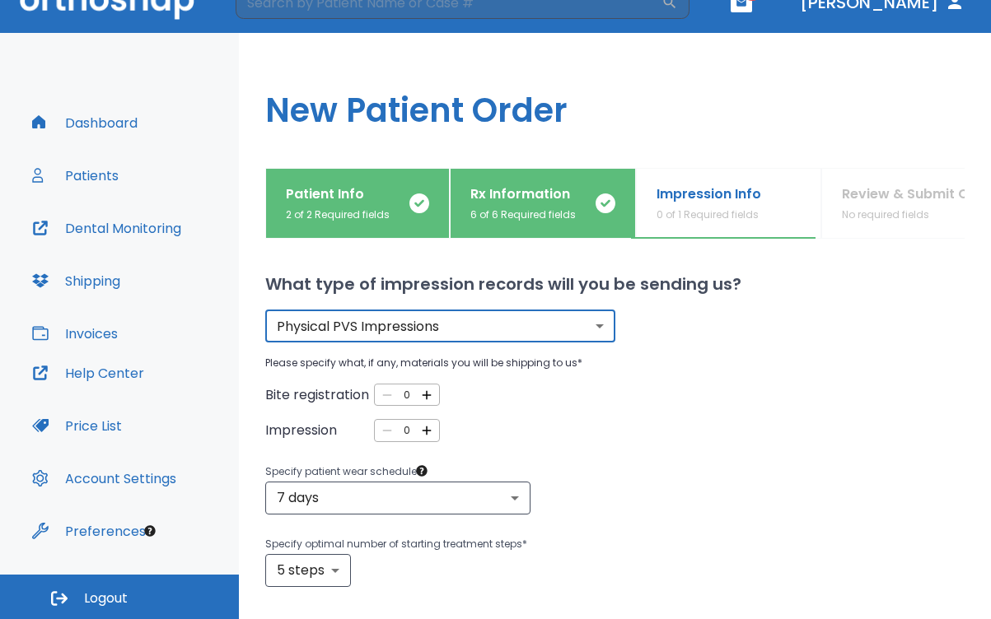
click at [423, 395] on icon "button" at bounding box center [427, 394] width 9 height 9
type input "1"
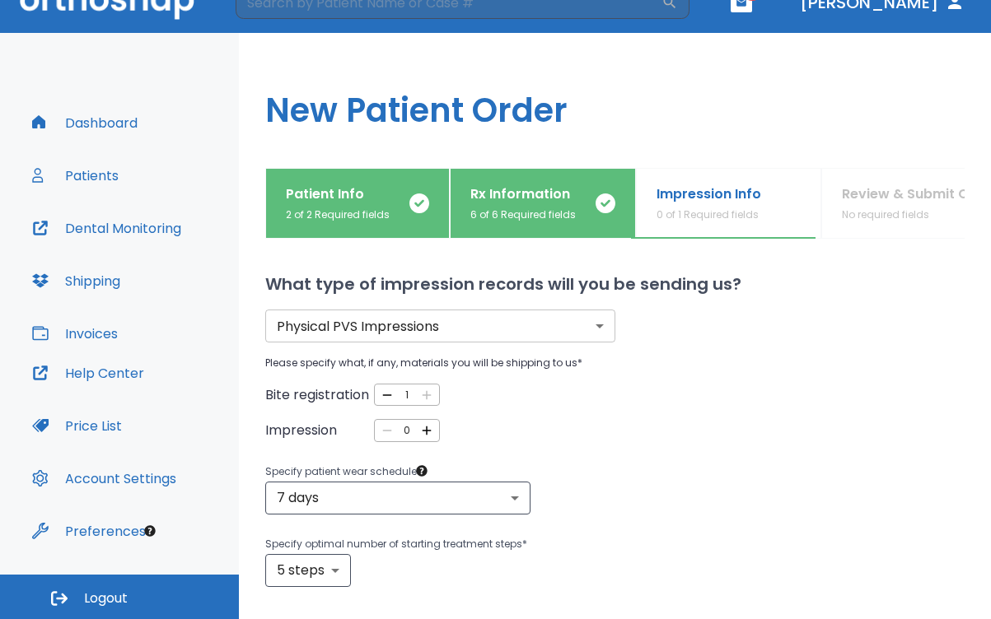
click at [426, 431] on icon "button" at bounding box center [427, 431] width 9 height 9
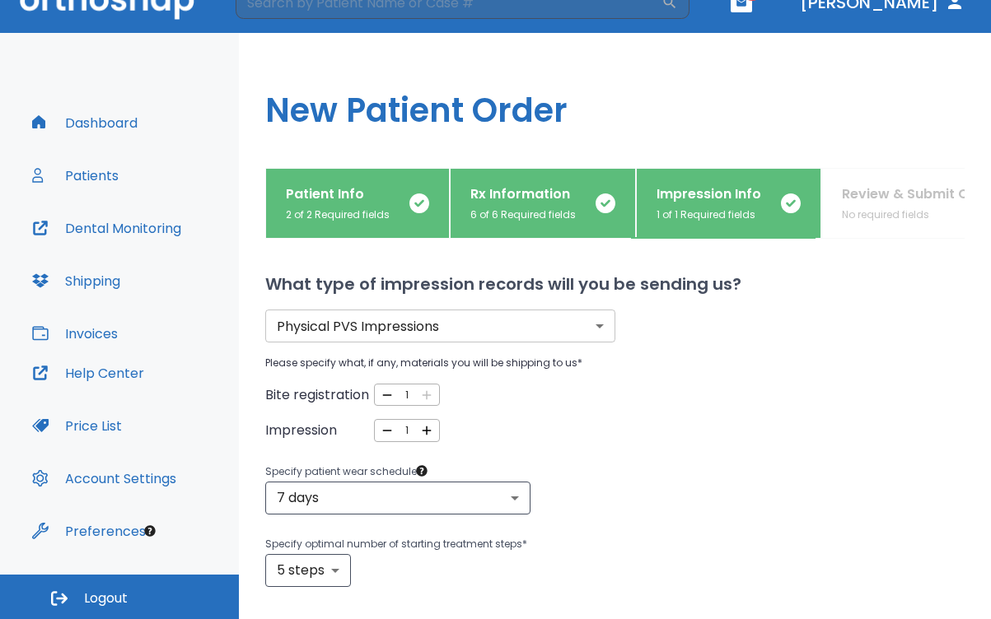
click at [426, 431] on icon "button" at bounding box center [427, 431] width 9 height 9
type input "2"
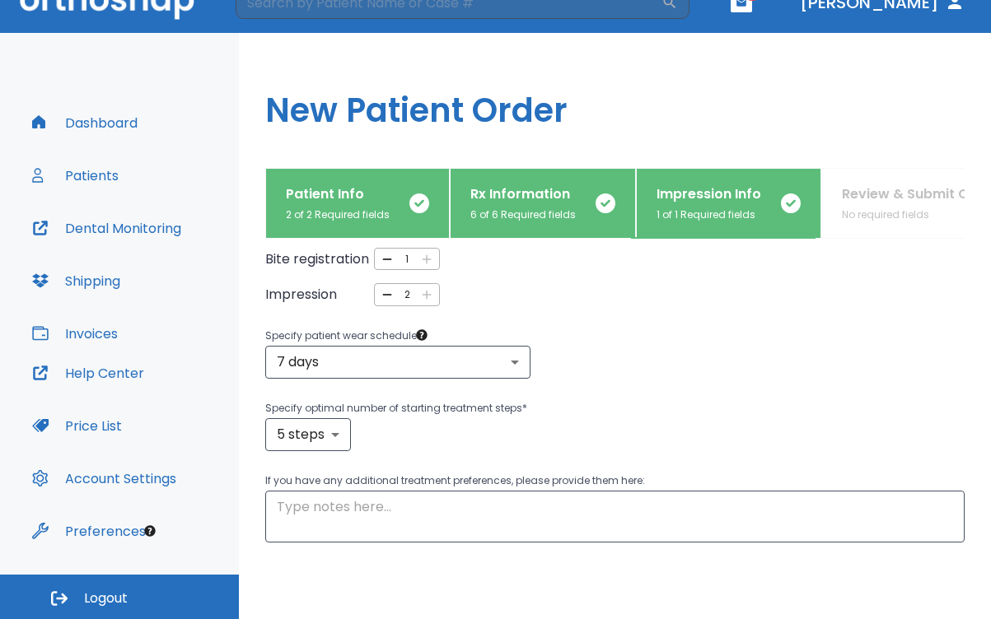
scroll to position [139, 0]
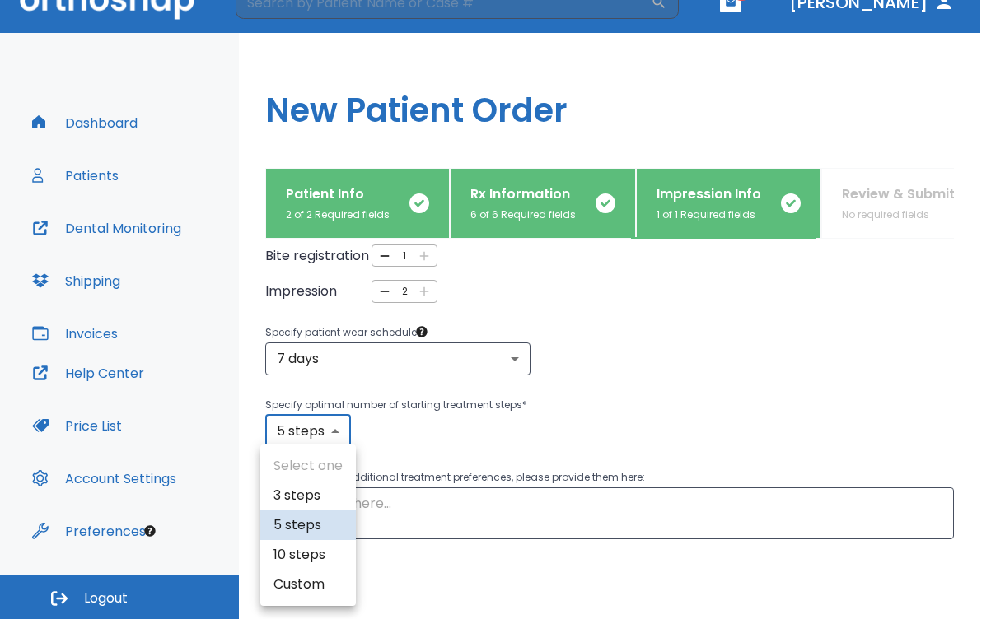
click at [333, 430] on body "​ 4 [PERSON_NAME] Dashboard Patients Dental Monitoring Shipping Invoices Help C…" at bounding box center [495, 281] width 991 height 619
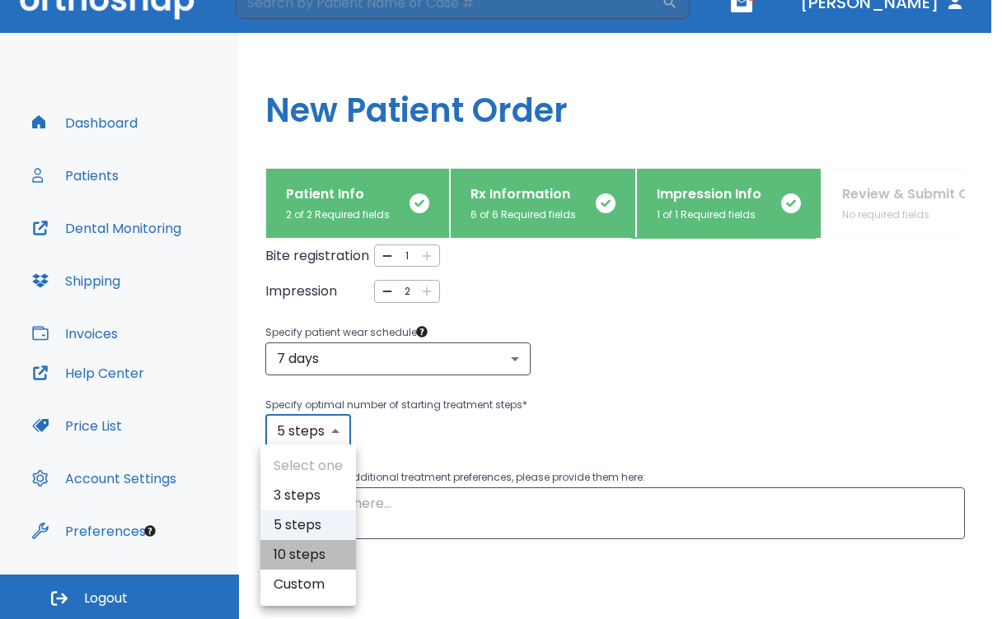
click at [295, 558] on li "10 steps" at bounding box center [308, 555] width 96 height 30
type input "10"
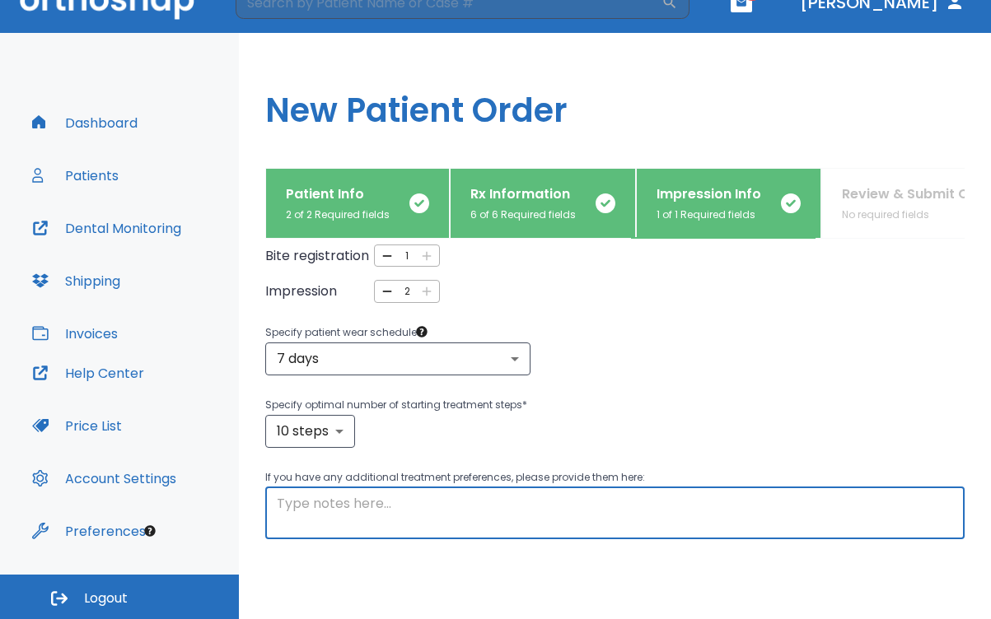
click at [295, 504] on textarea at bounding box center [615, 513] width 676 height 38
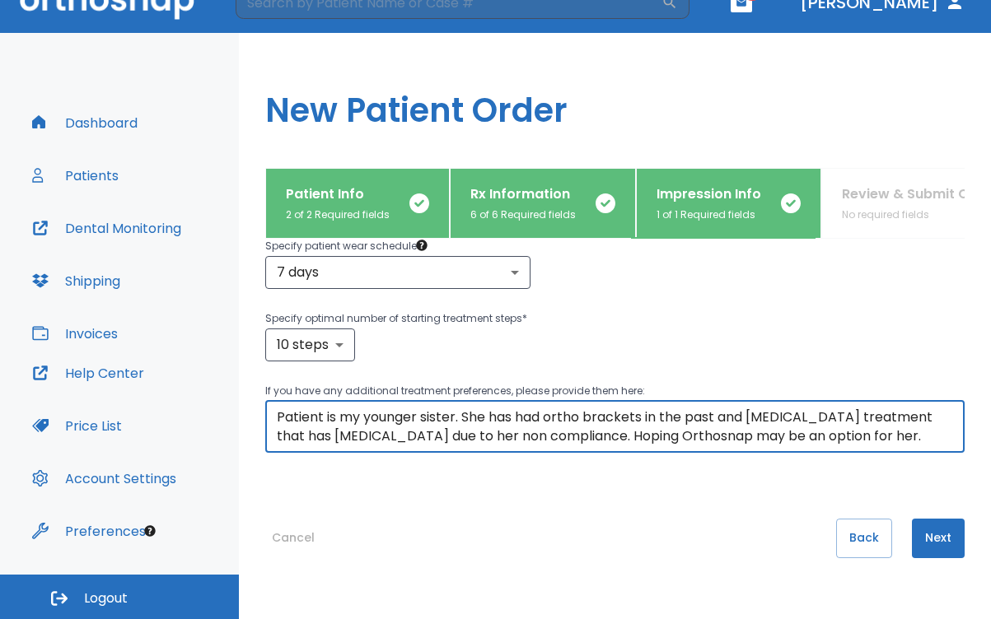
scroll to position [226, 0]
click at [639, 434] on textarea "Patient is my younger sister. She has had ortho brackets in the past and [MEDIC…" at bounding box center [615, 427] width 676 height 38
type textarea "Patient is my younger sister. She has had ortho brackets in the past and [MEDIC…"
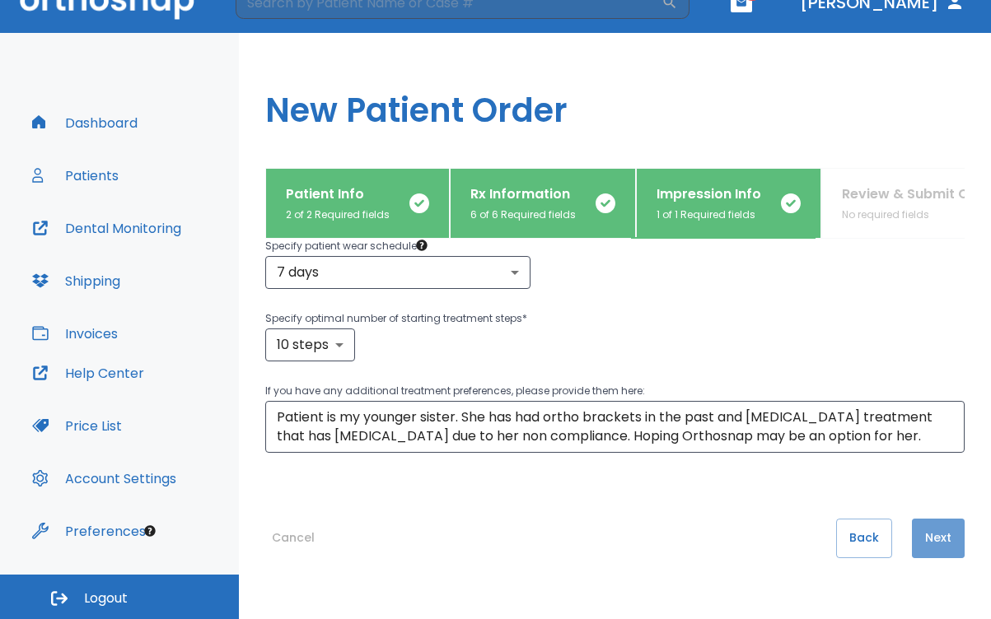
click at [933, 545] on button "Next" at bounding box center [938, 539] width 53 height 40
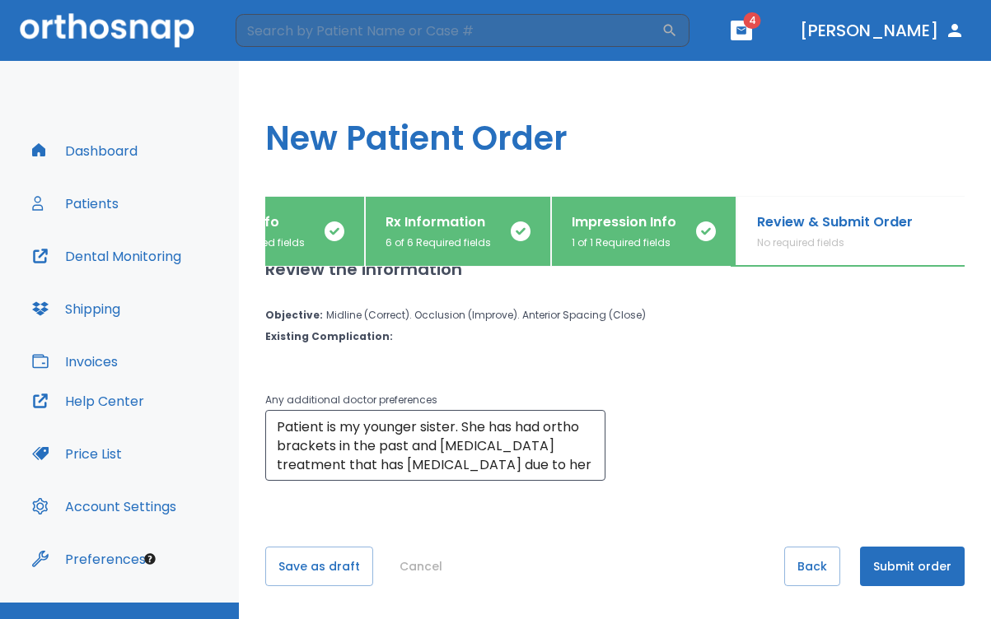
scroll to position [115, 0]
click at [875, 563] on button "Submit order" at bounding box center [912, 567] width 105 height 40
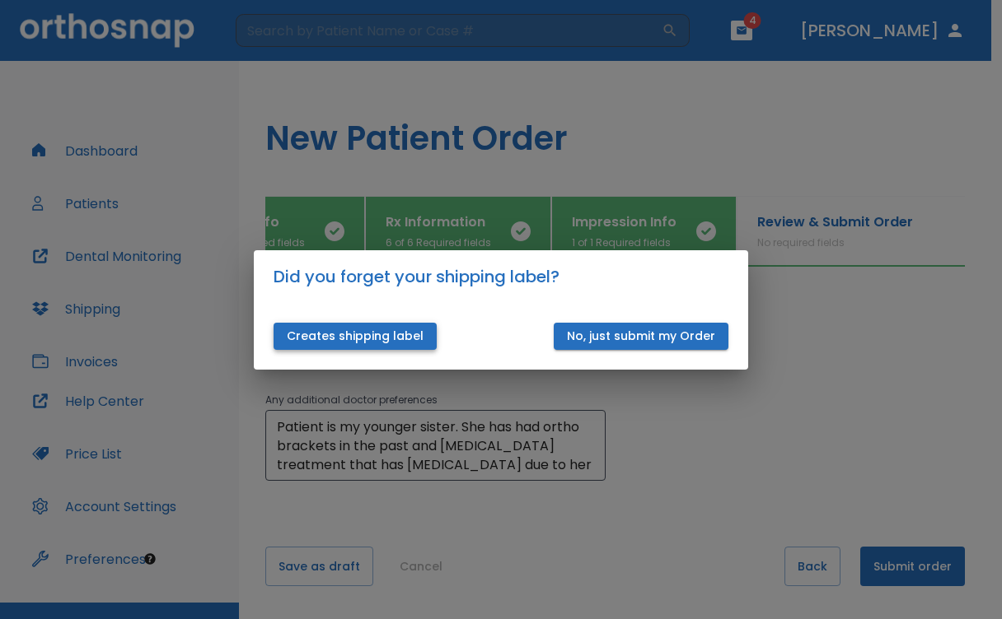
click at [381, 333] on button "Creates shipping label" at bounding box center [354, 336] width 163 height 27
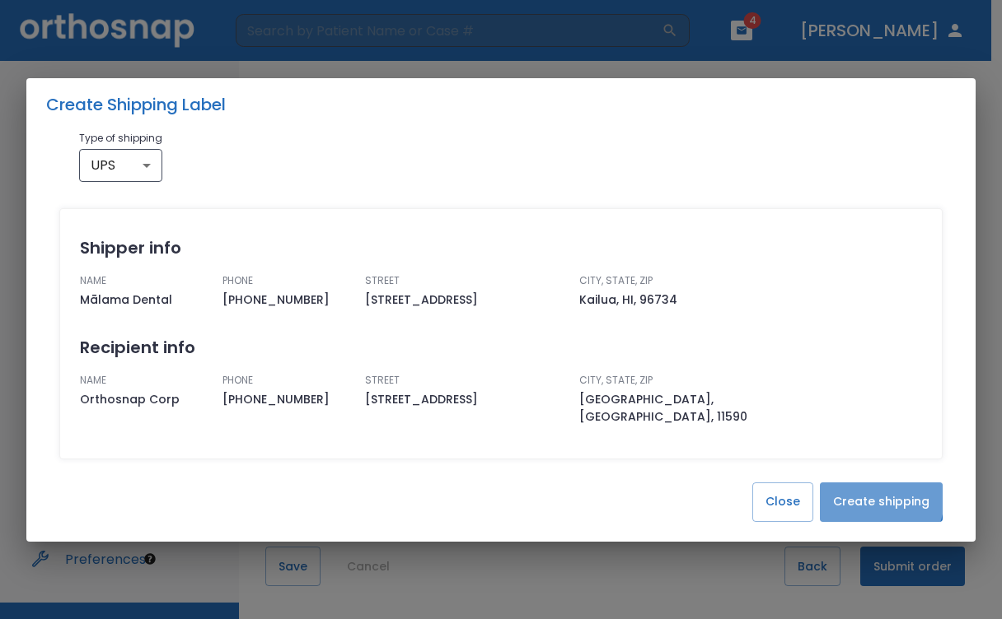
click at [873, 490] on button "Create shipping" at bounding box center [881, 503] width 123 height 40
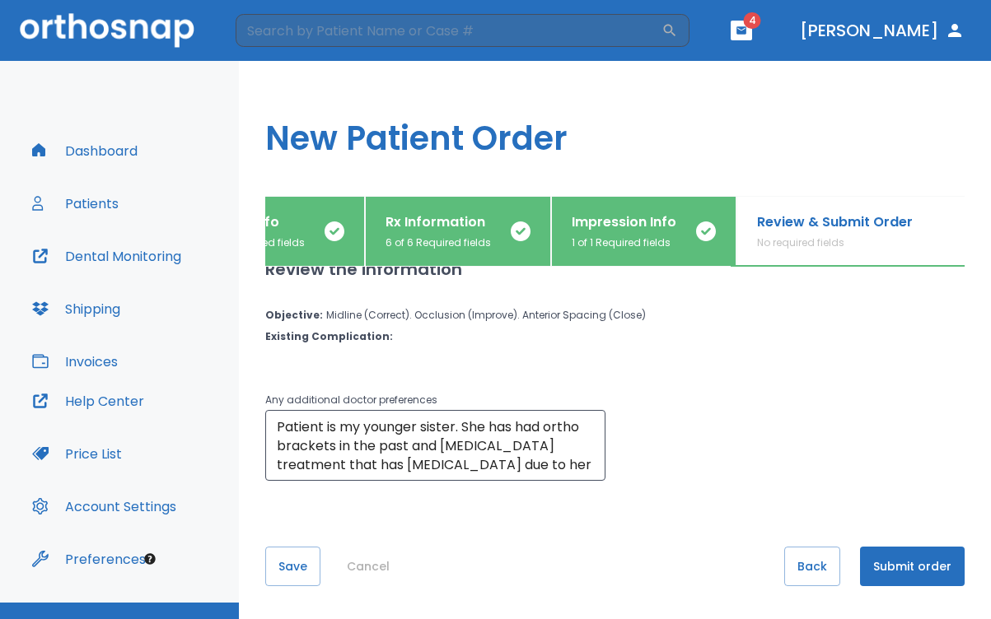
scroll to position [30, 0]
click at [895, 565] on button "Submit order" at bounding box center [912, 567] width 105 height 40
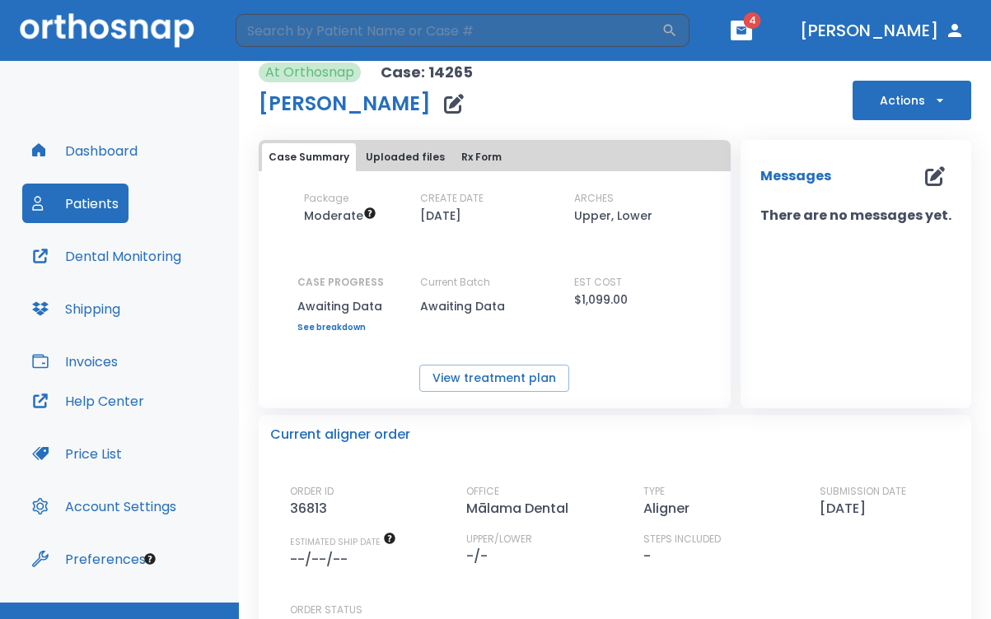
scroll to position [18, 0]
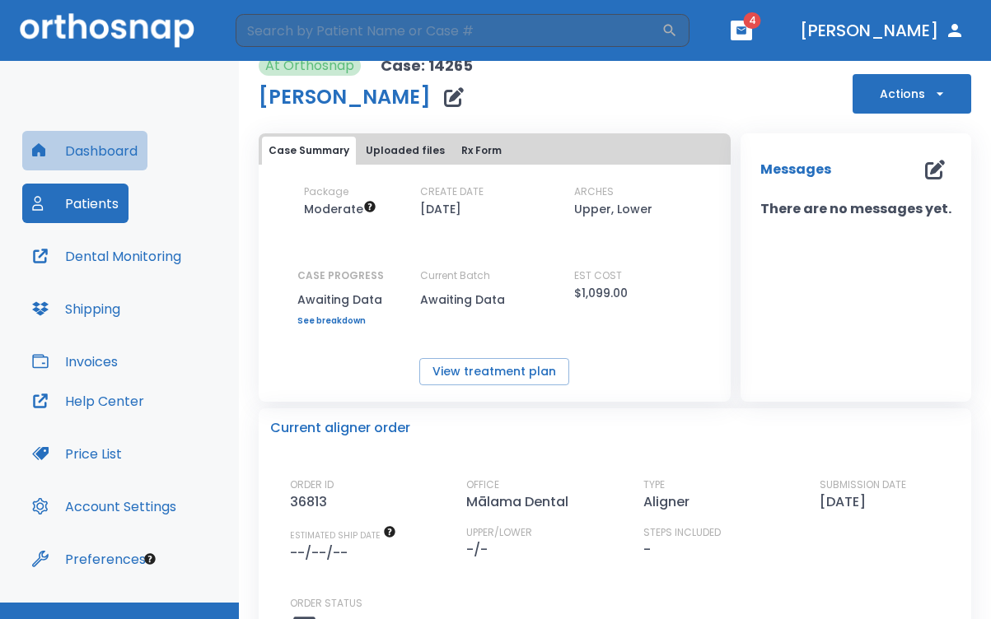
click at [109, 154] on button "Dashboard" at bounding box center [84, 151] width 125 height 40
